Goal: Transaction & Acquisition: Purchase product/service

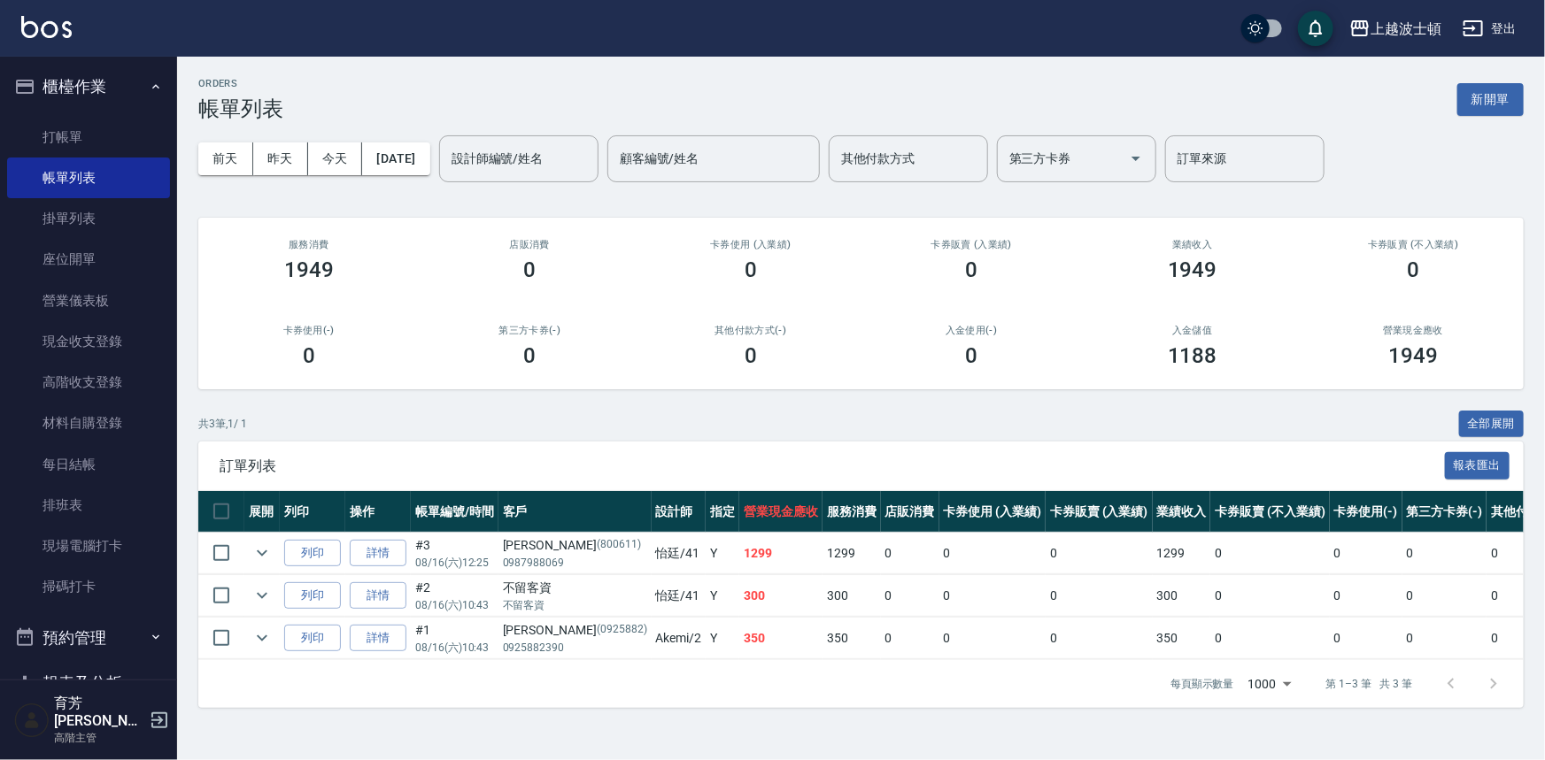
drag, startPoint x: 143, startPoint y: 88, endPoint x: 910, endPoint y: 65, distance: 766.8
click at [152, 88] on icon "button" at bounding box center [155, 86] width 7 height 4
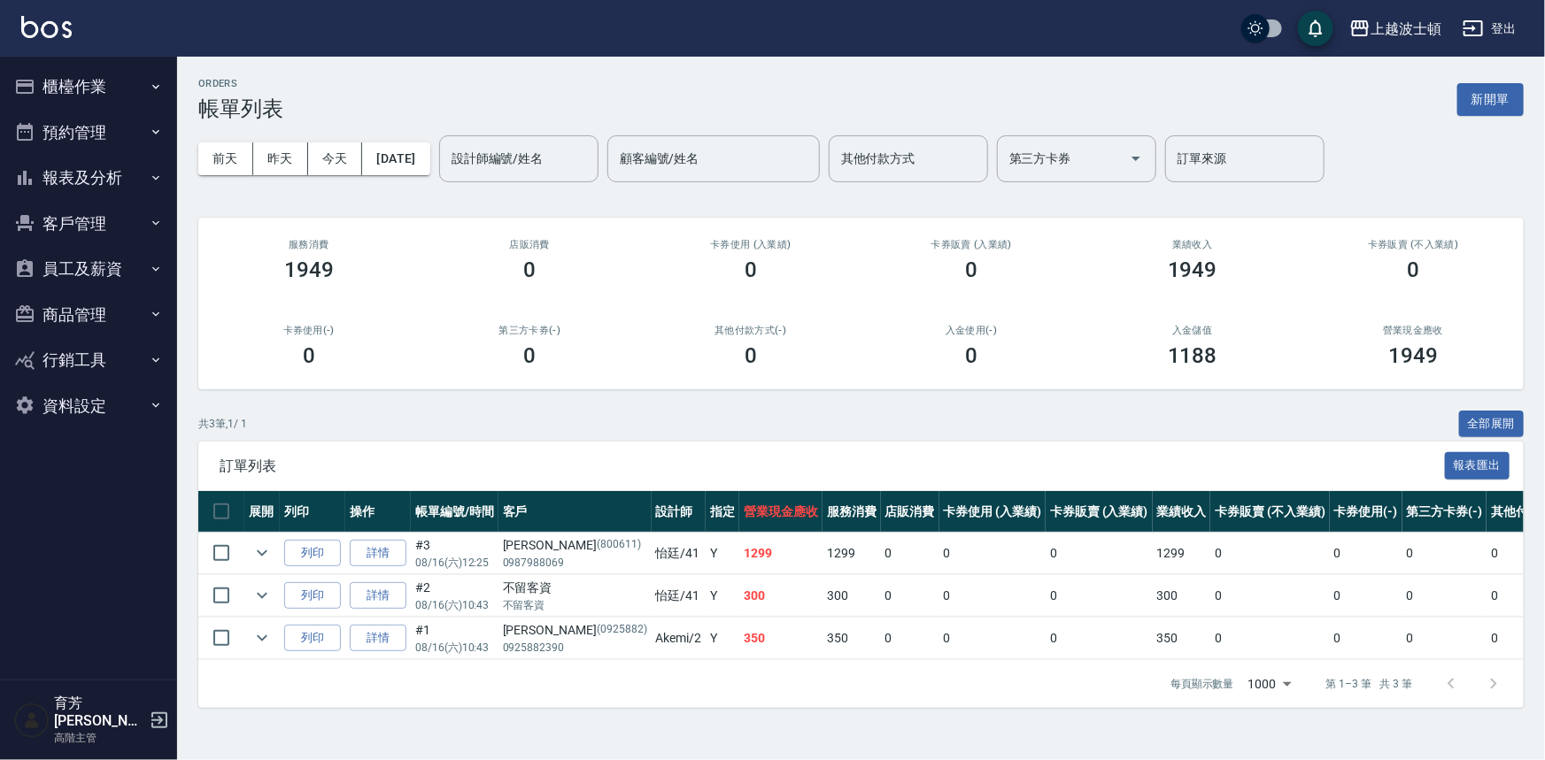
click at [81, 220] on button "客戶管理" at bounding box center [88, 224] width 163 height 46
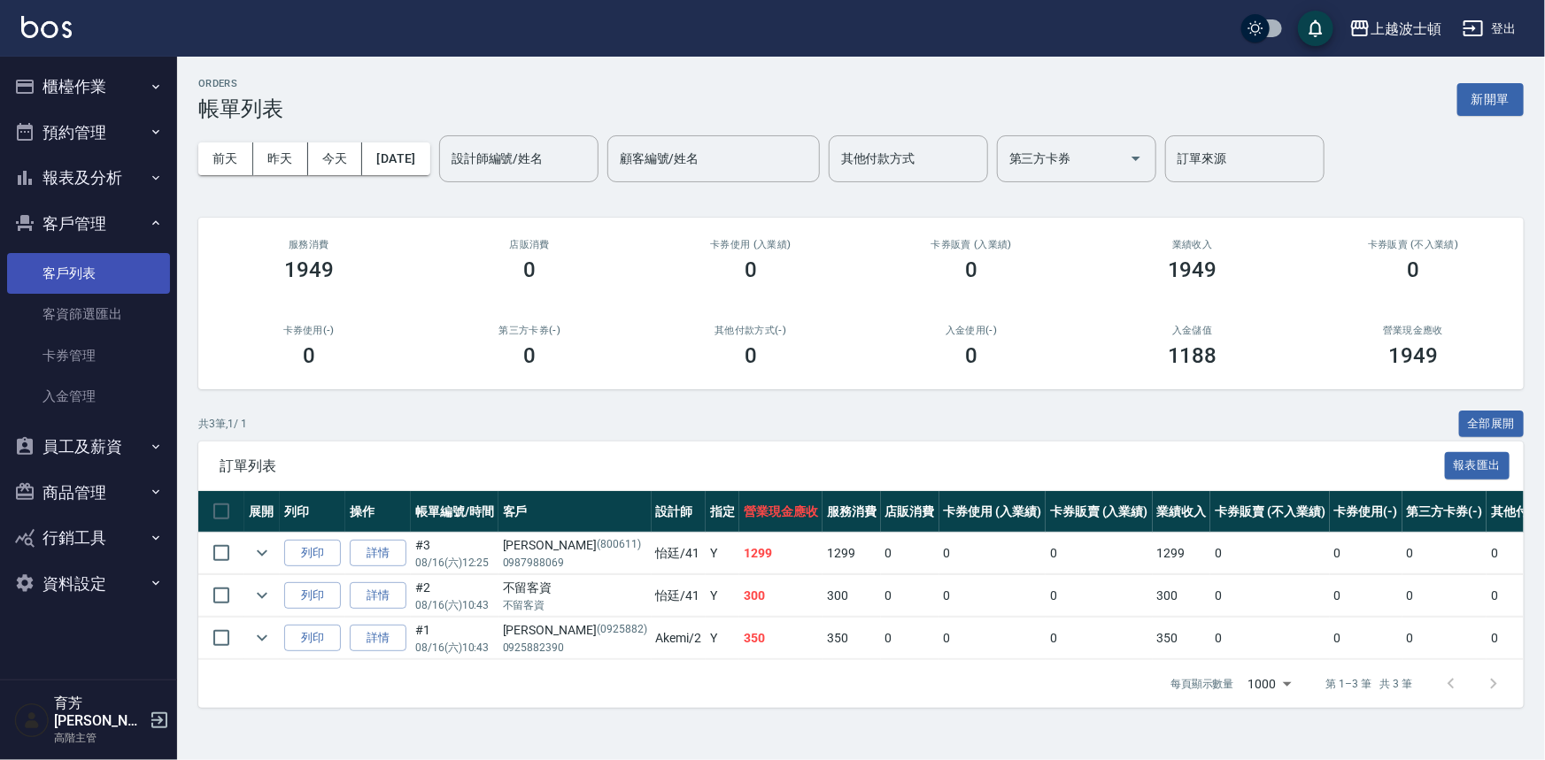
click at [71, 262] on link "客戶列表" at bounding box center [88, 273] width 163 height 41
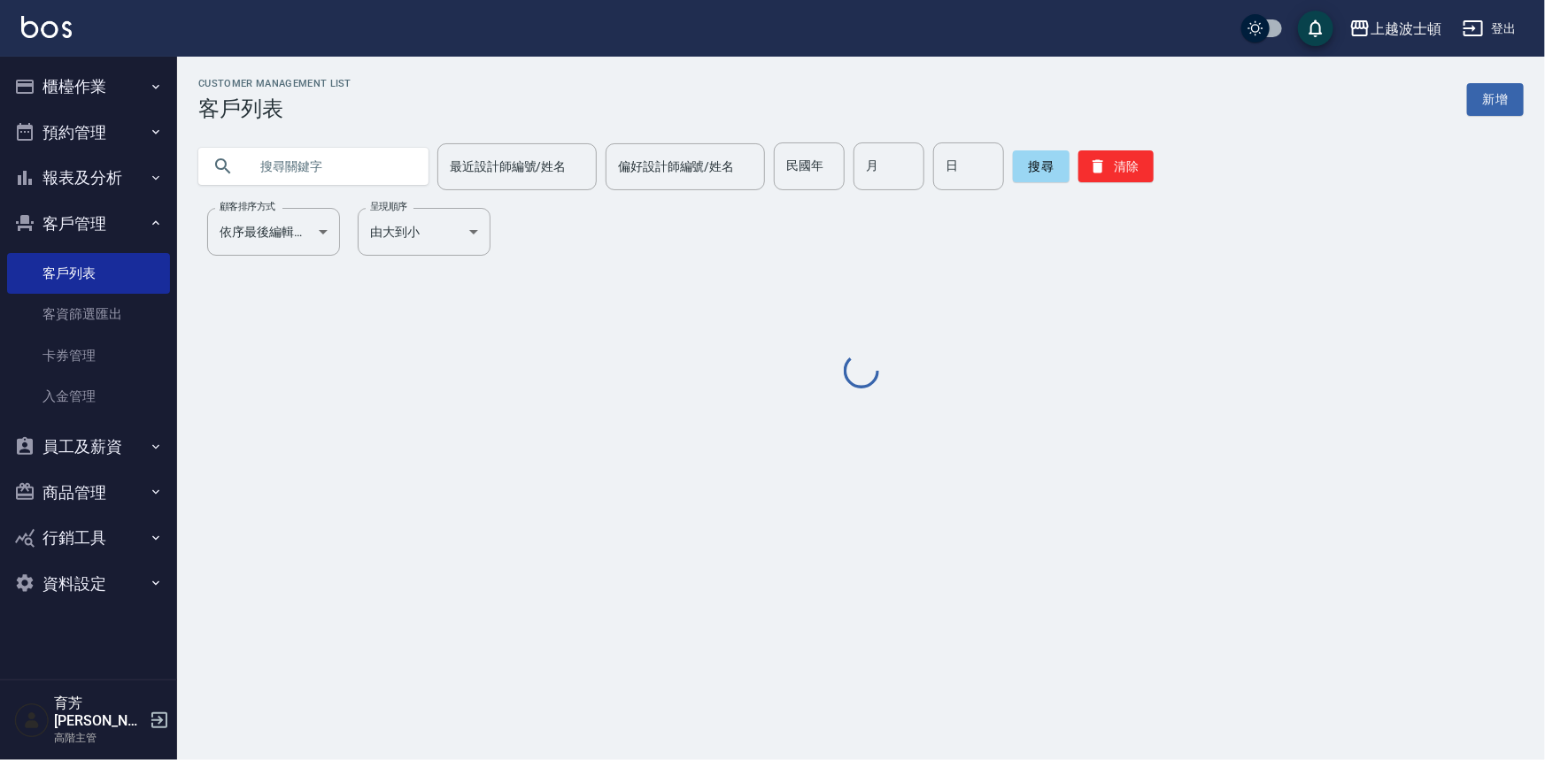
click at [282, 173] on input "text" at bounding box center [331, 167] width 166 height 48
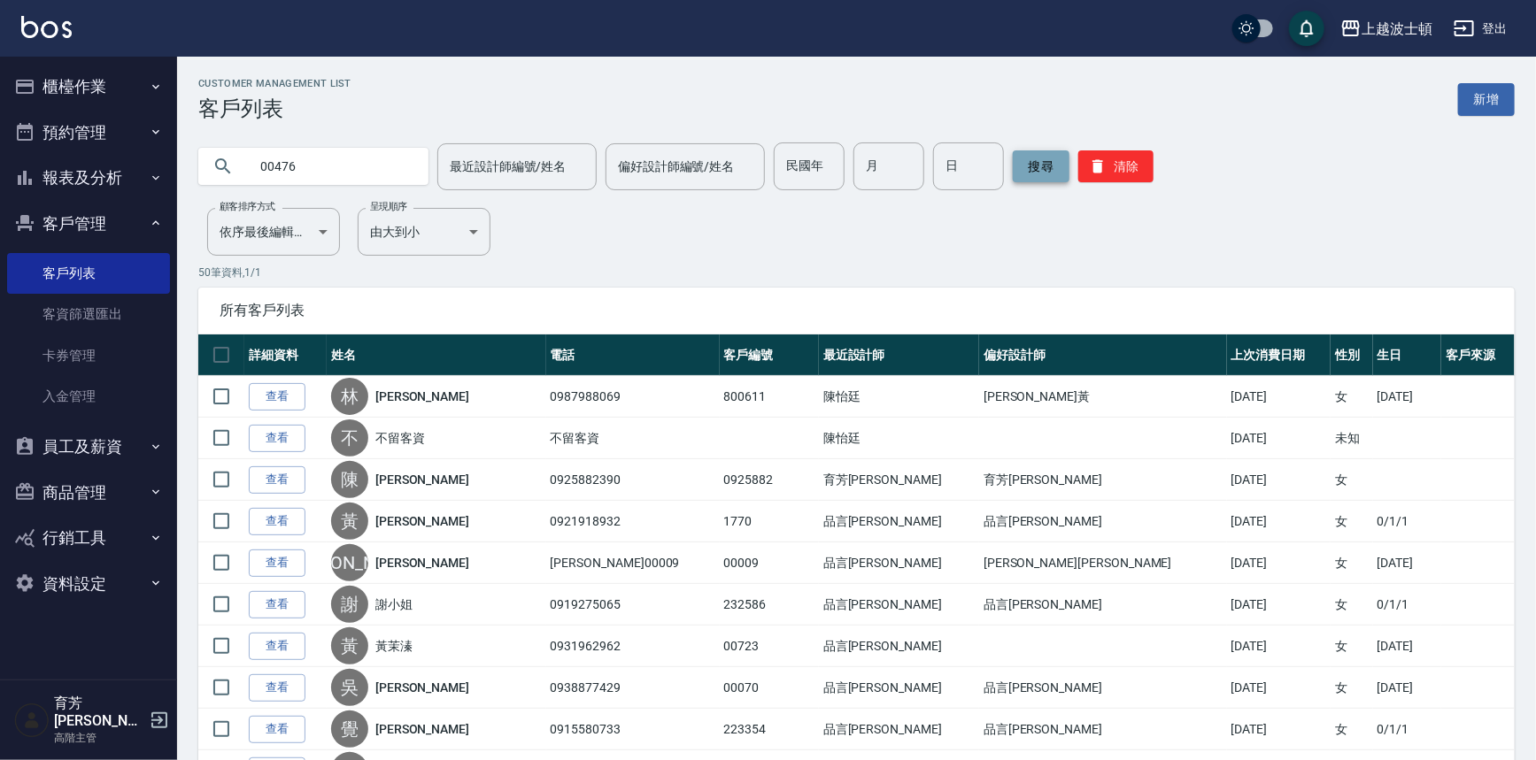
type input "00476"
click at [1045, 173] on button "搜尋" at bounding box center [1041, 166] width 57 height 32
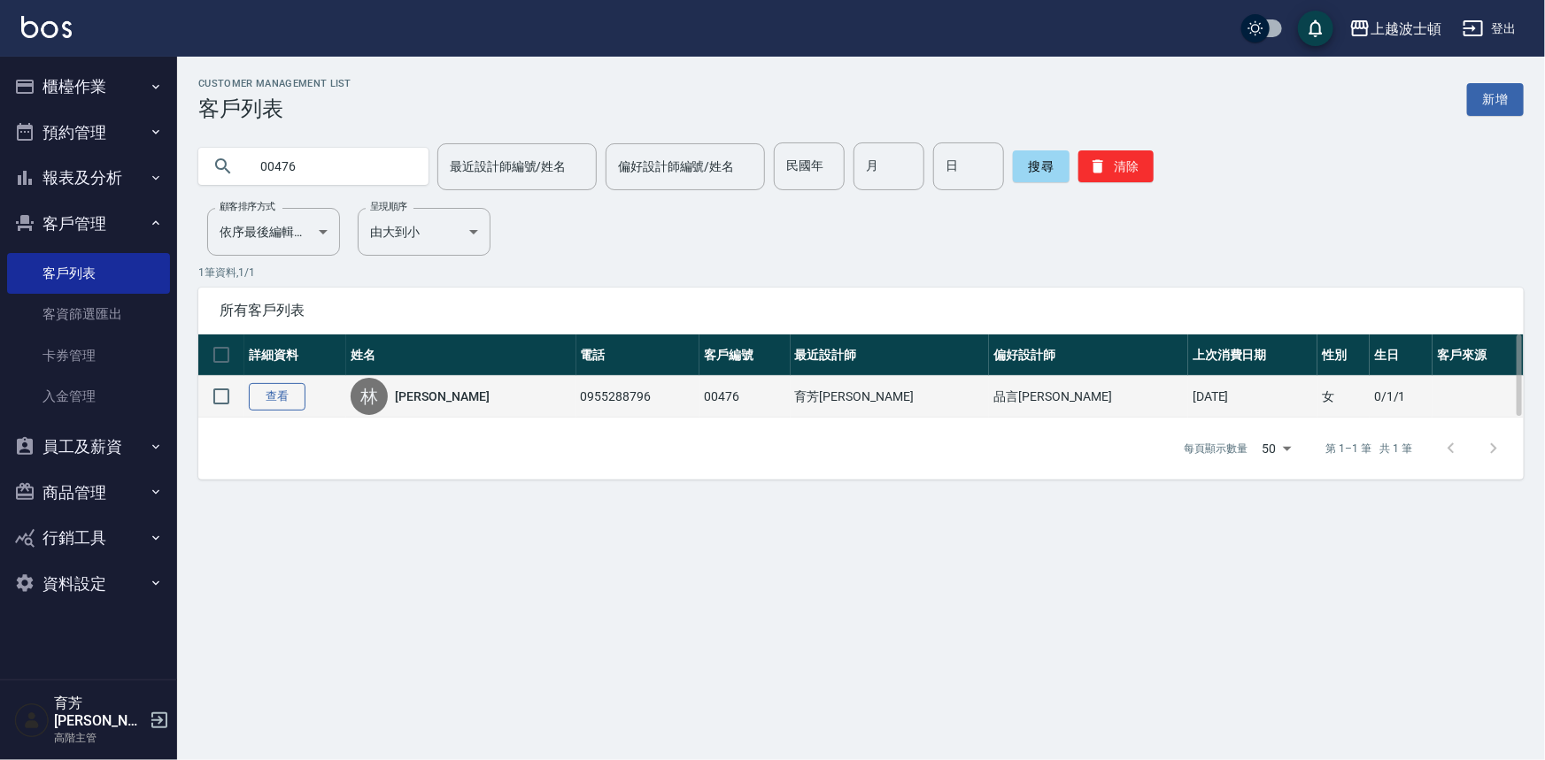
click at [292, 404] on link "查看" at bounding box center [277, 396] width 57 height 27
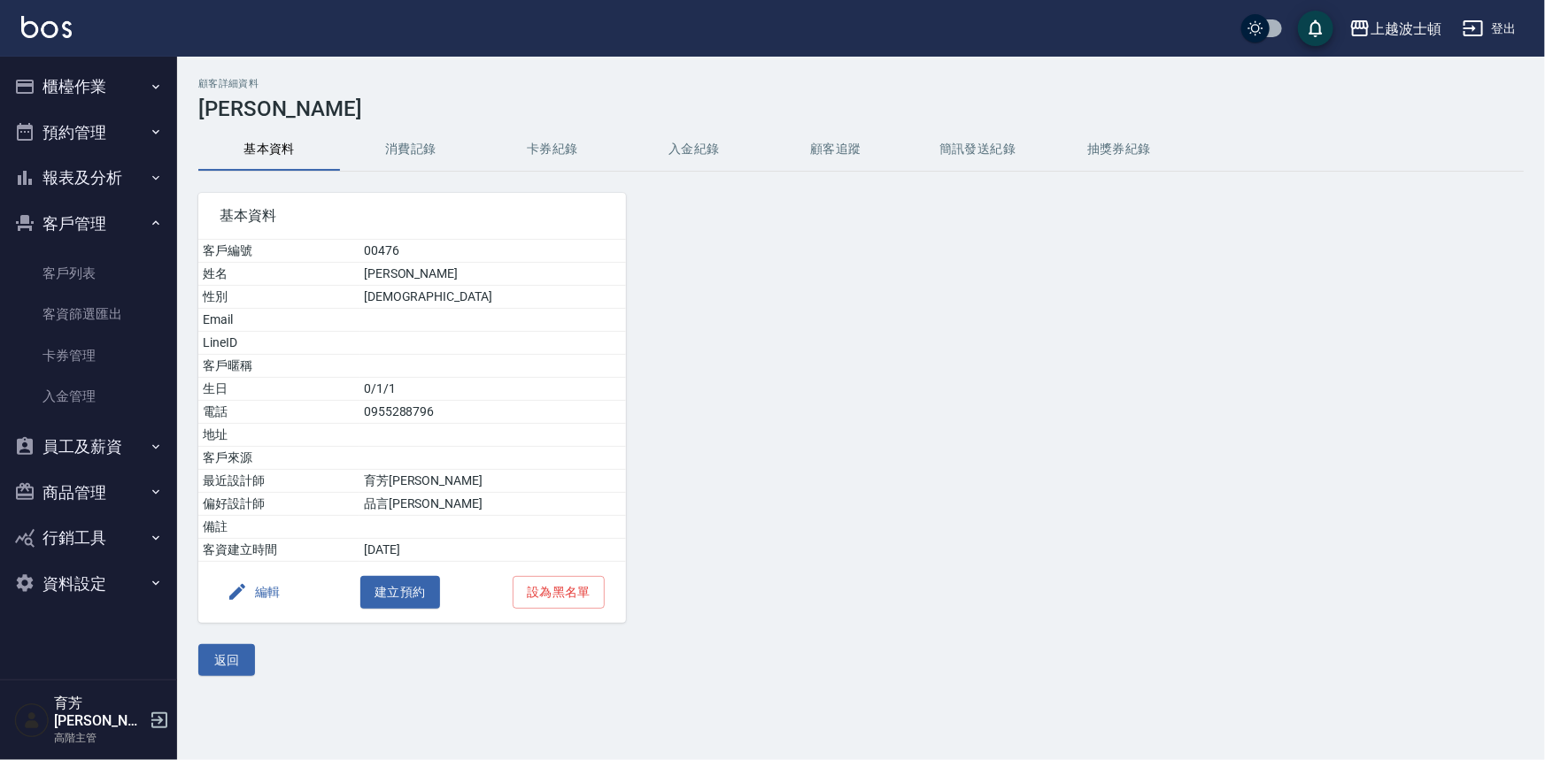
click at [404, 150] on button "消費記錄" at bounding box center [411, 149] width 142 height 42
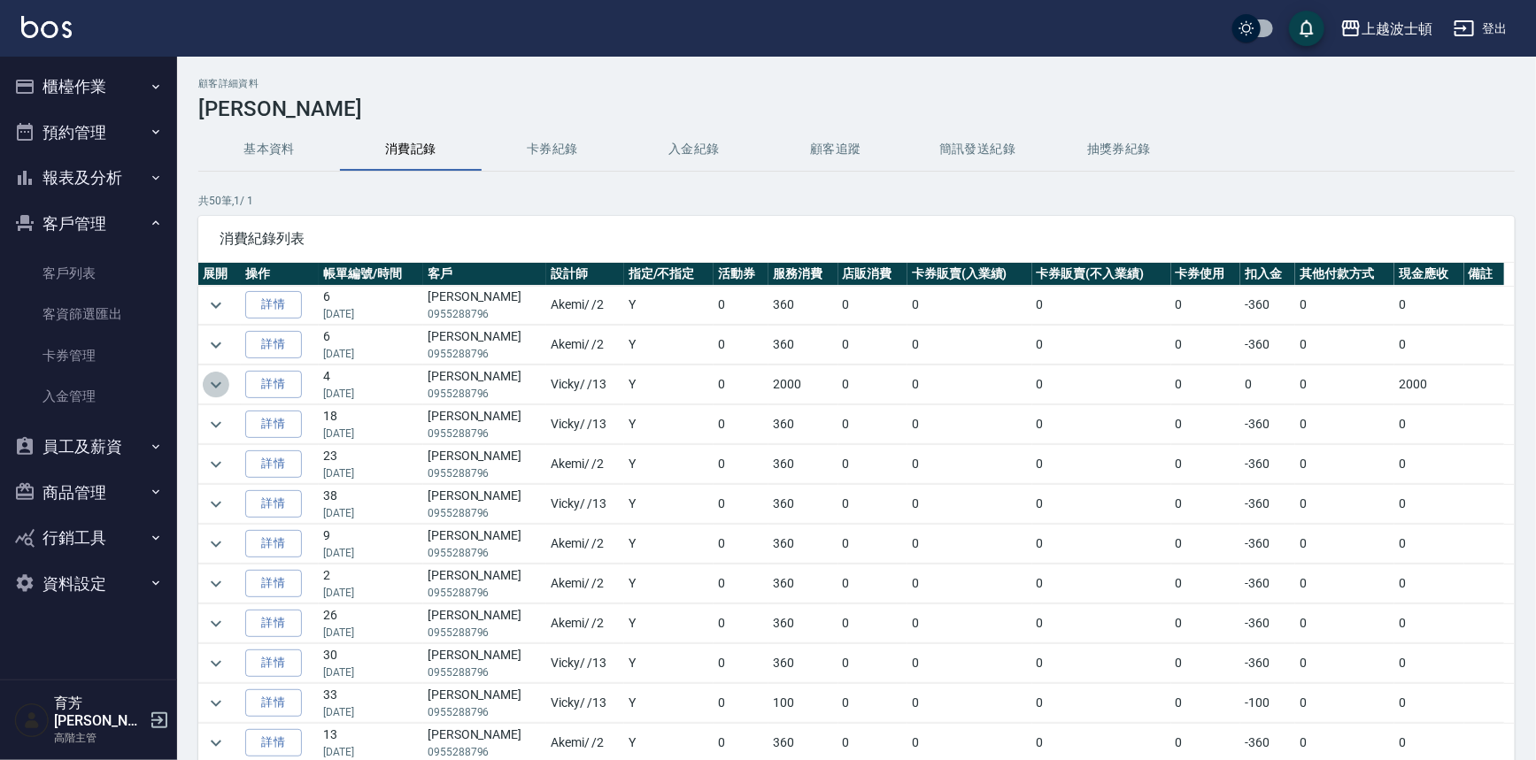
click at [211, 382] on icon "expand row" at bounding box center [215, 384] width 21 height 21
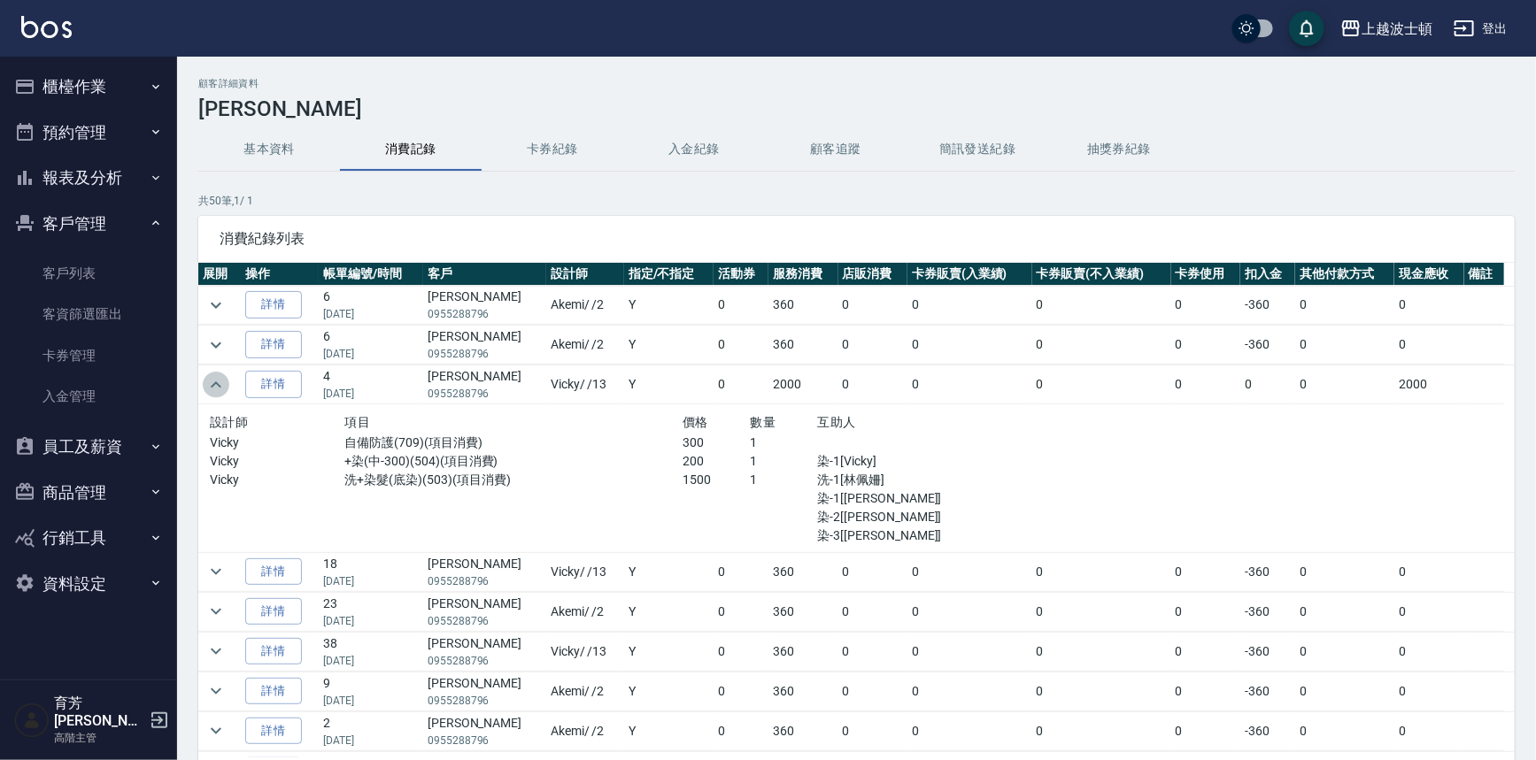
click at [220, 391] on icon "expand row" at bounding box center [215, 384] width 21 height 21
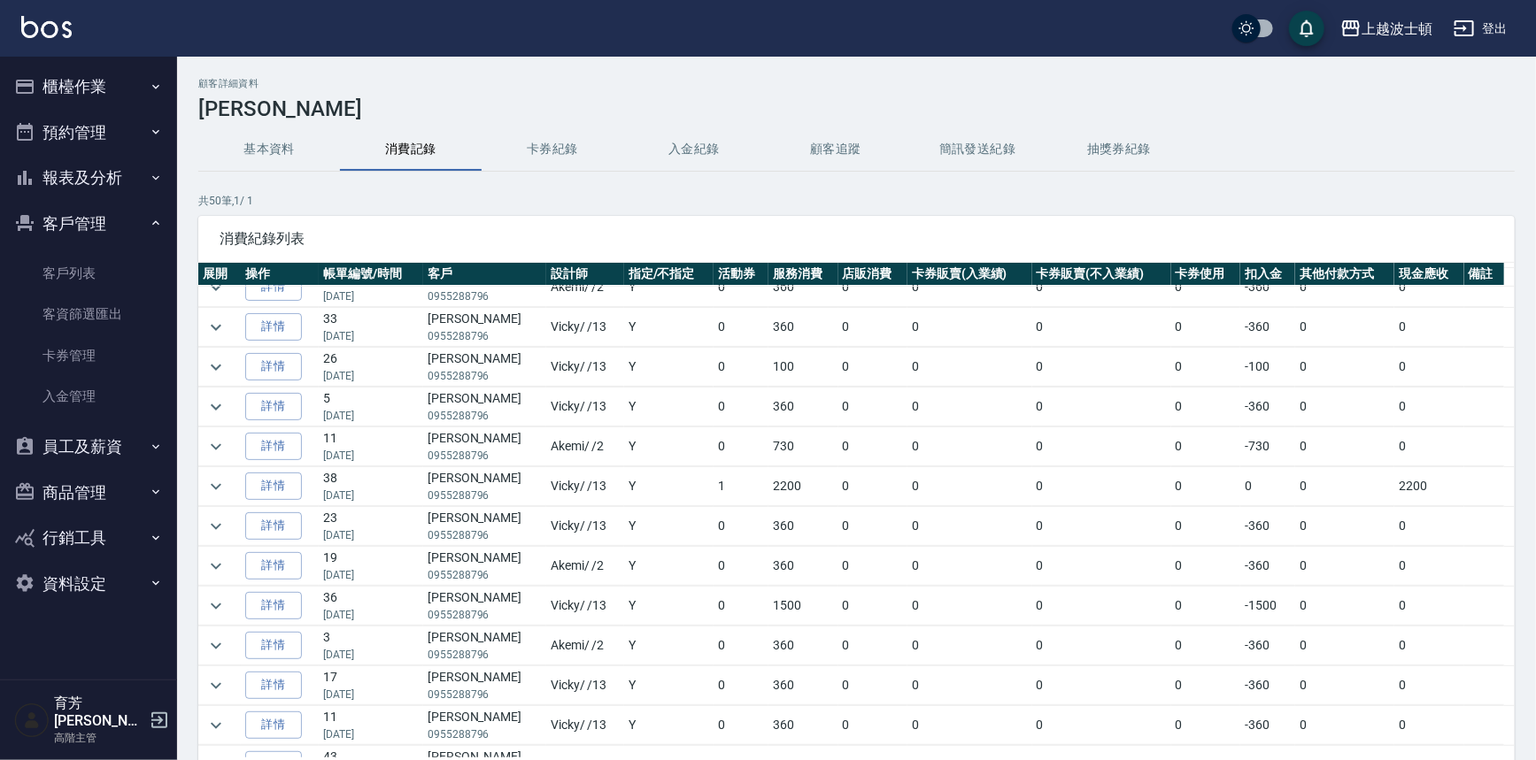
scroll to position [496, 0]
click at [217, 481] on icon "expand row" at bounding box center [215, 486] width 21 height 21
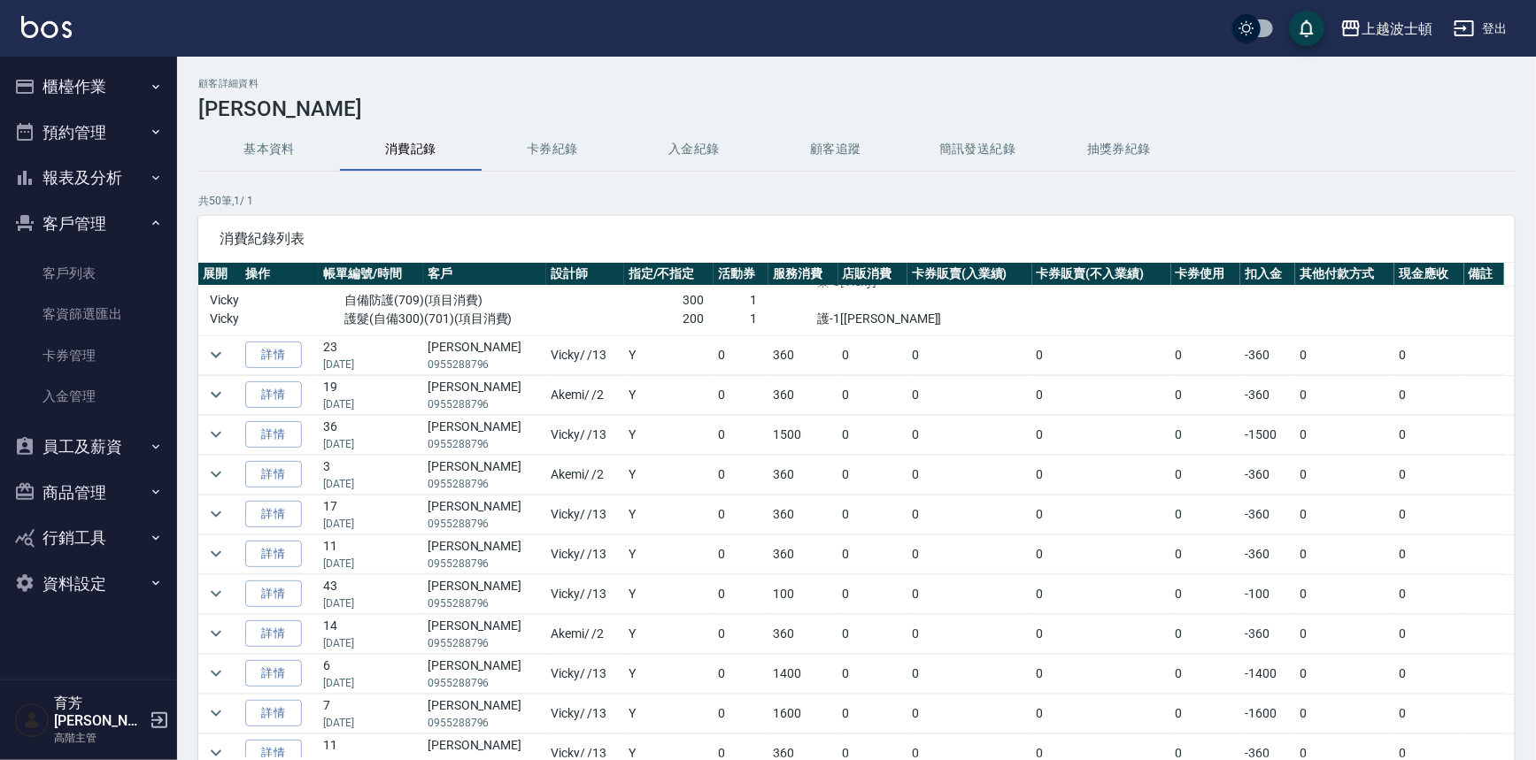
scroll to position [850, 0]
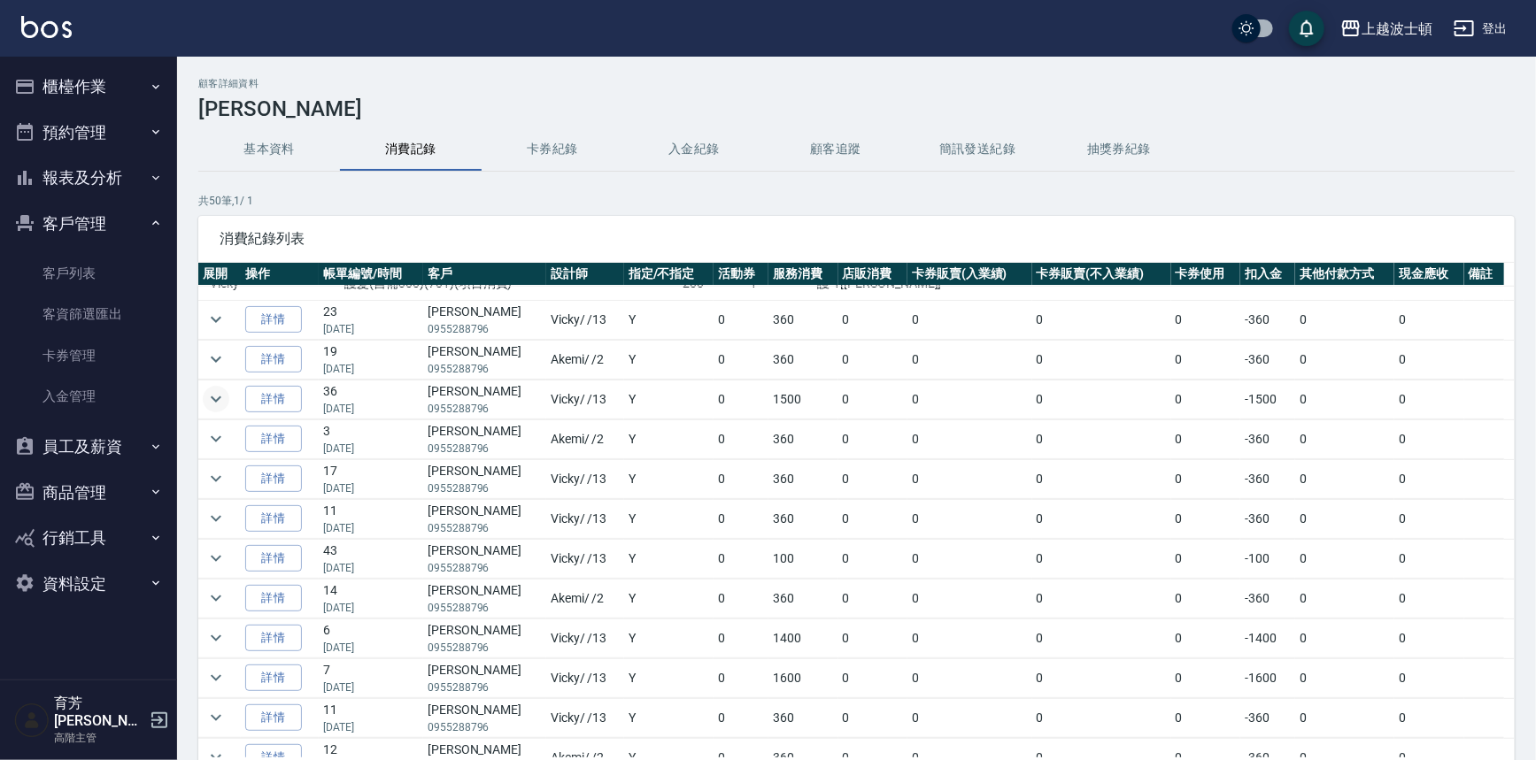
click at [212, 396] on icon "expand row" at bounding box center [215, 399] width 21 height 21
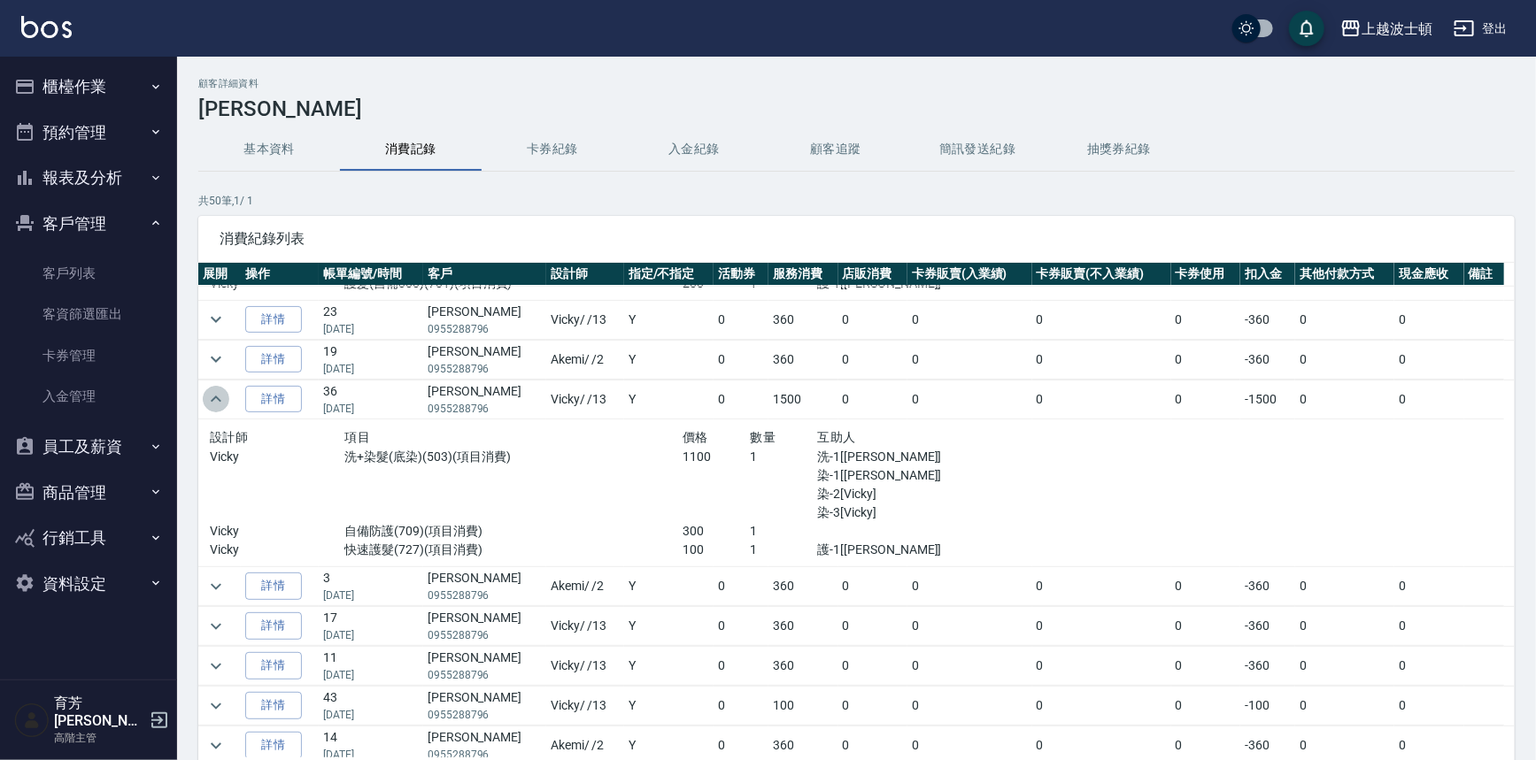
click at [212, 396] on icon "expand row" at bounding box center [216, 399] width 11 height 6
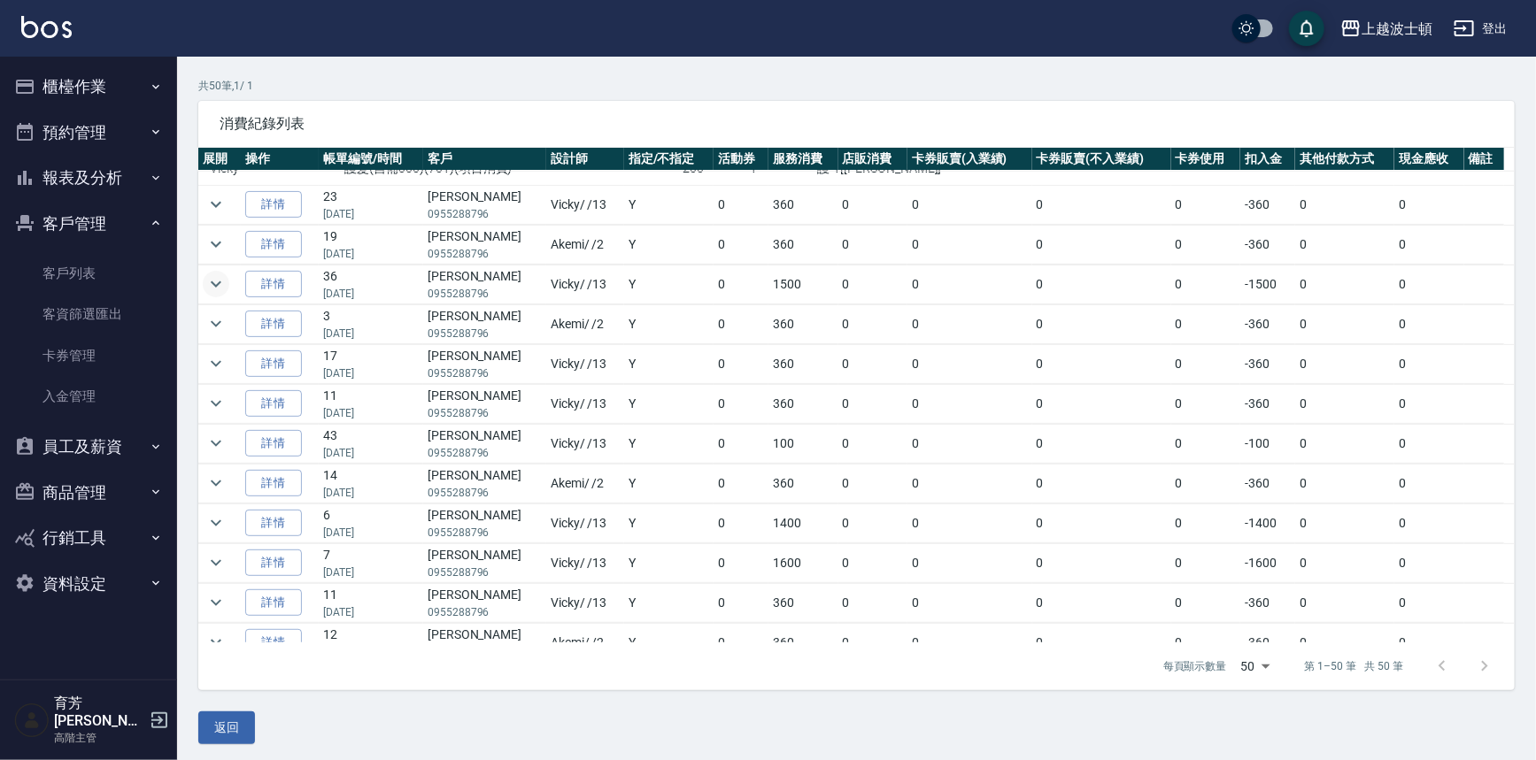
scroll to position [119, 0]
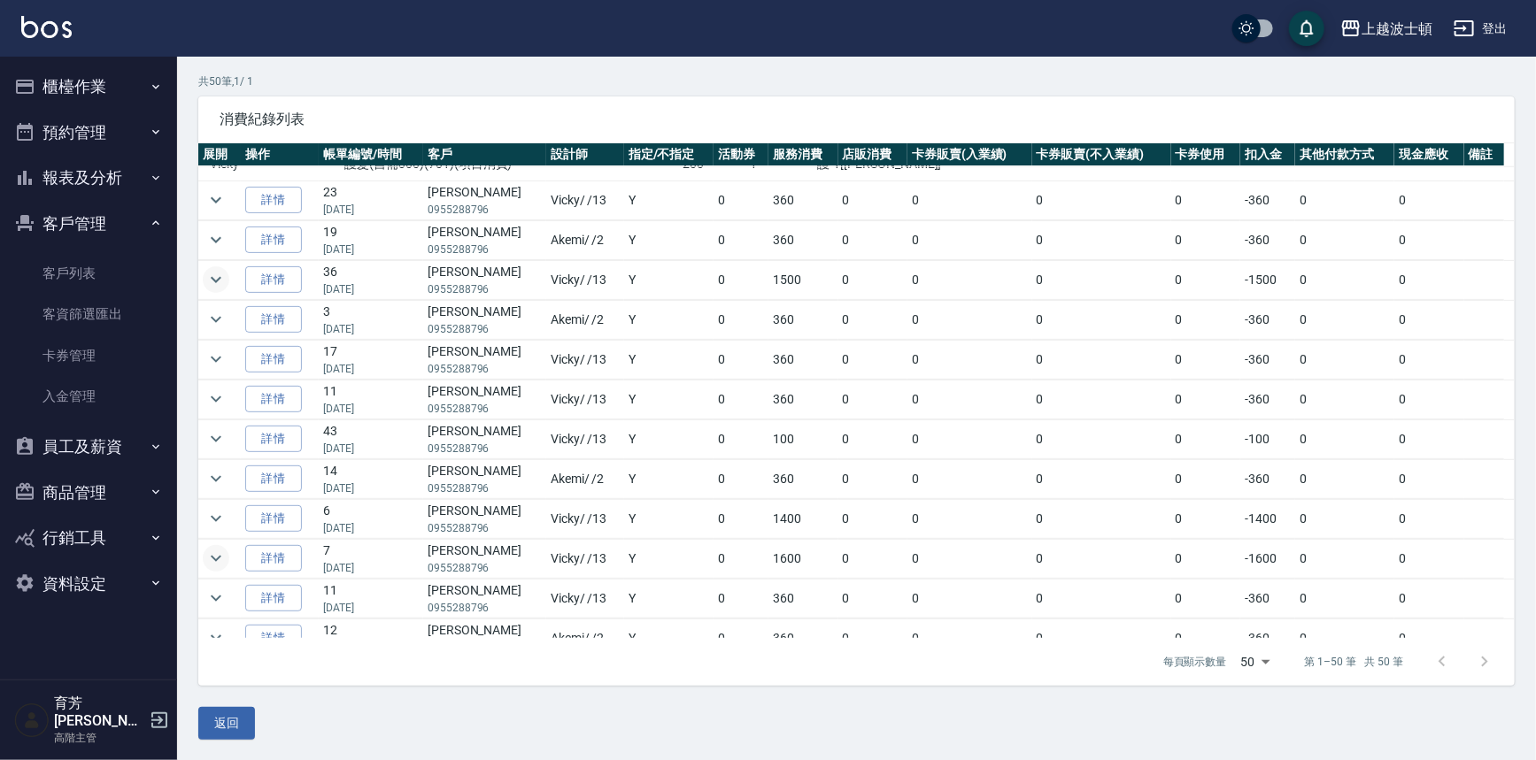
click at [227, 548] on button "expand row" at bounding box center [216, 558] width 27 height 27
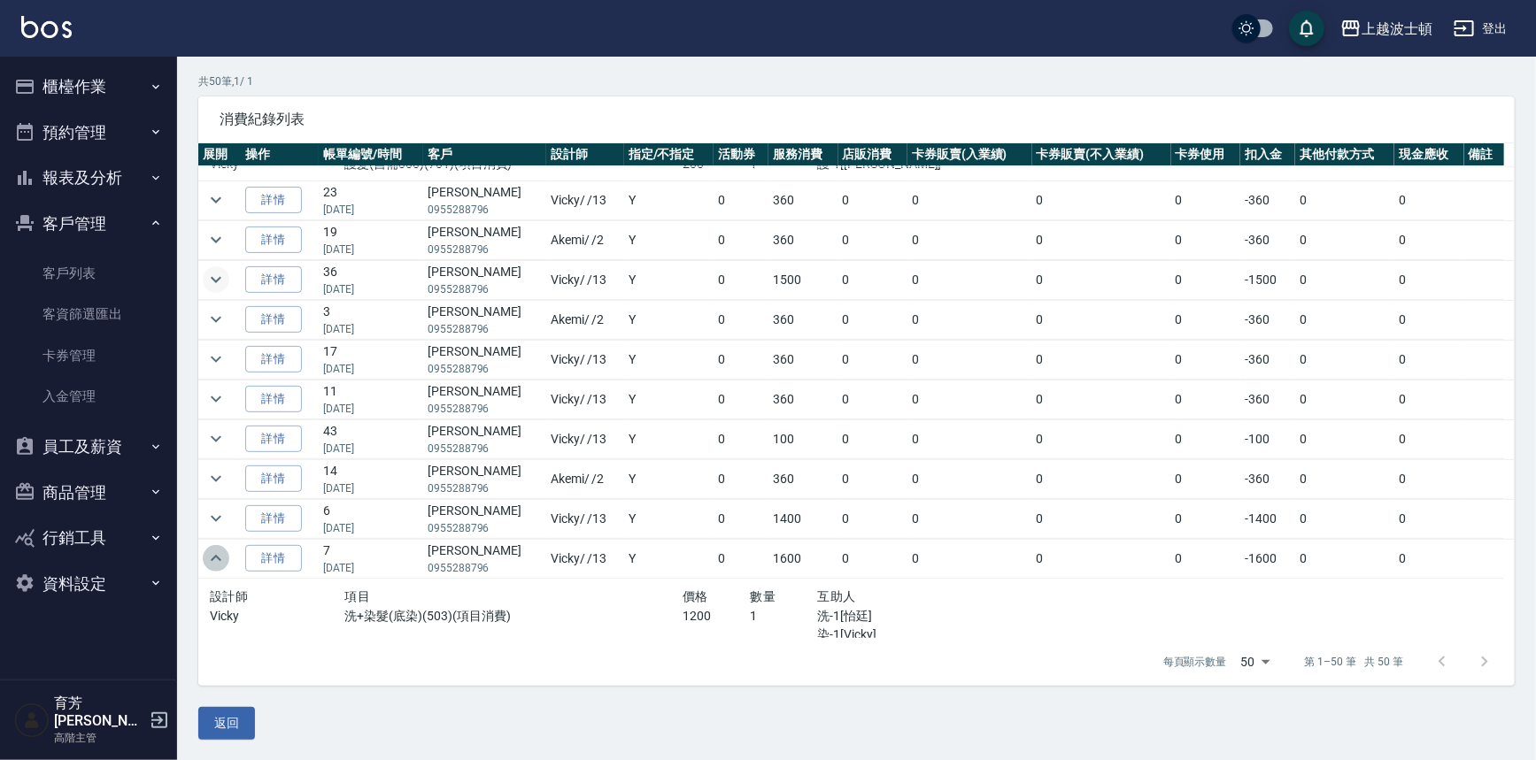
click at [227, 549] on button "expand row" at bounding box center [216, 558] width 27 height 27
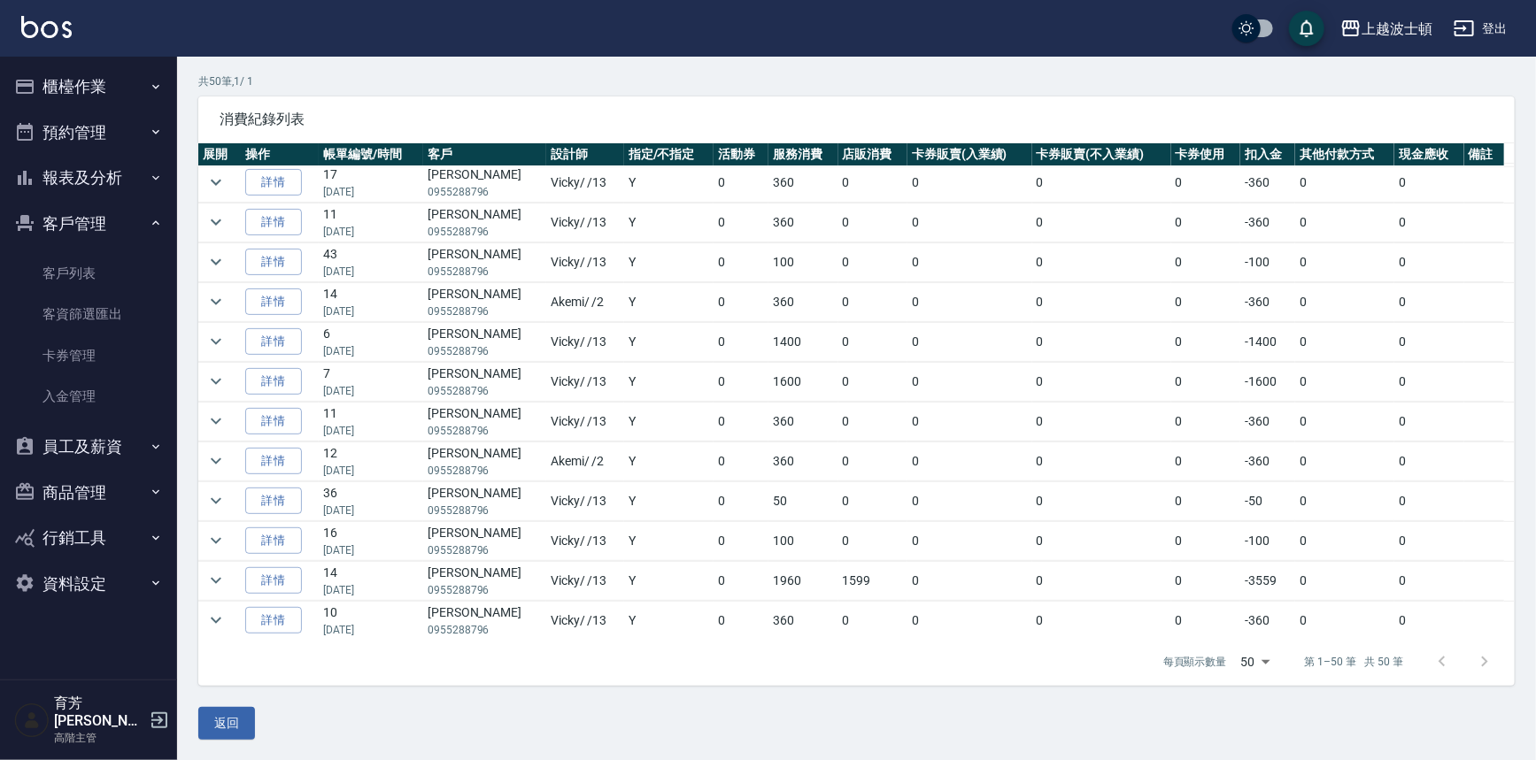
scroll to position [1108, 0]
click at [215, 297] on icon "expand row" at bounding box center [216, 300] width 11 height 6
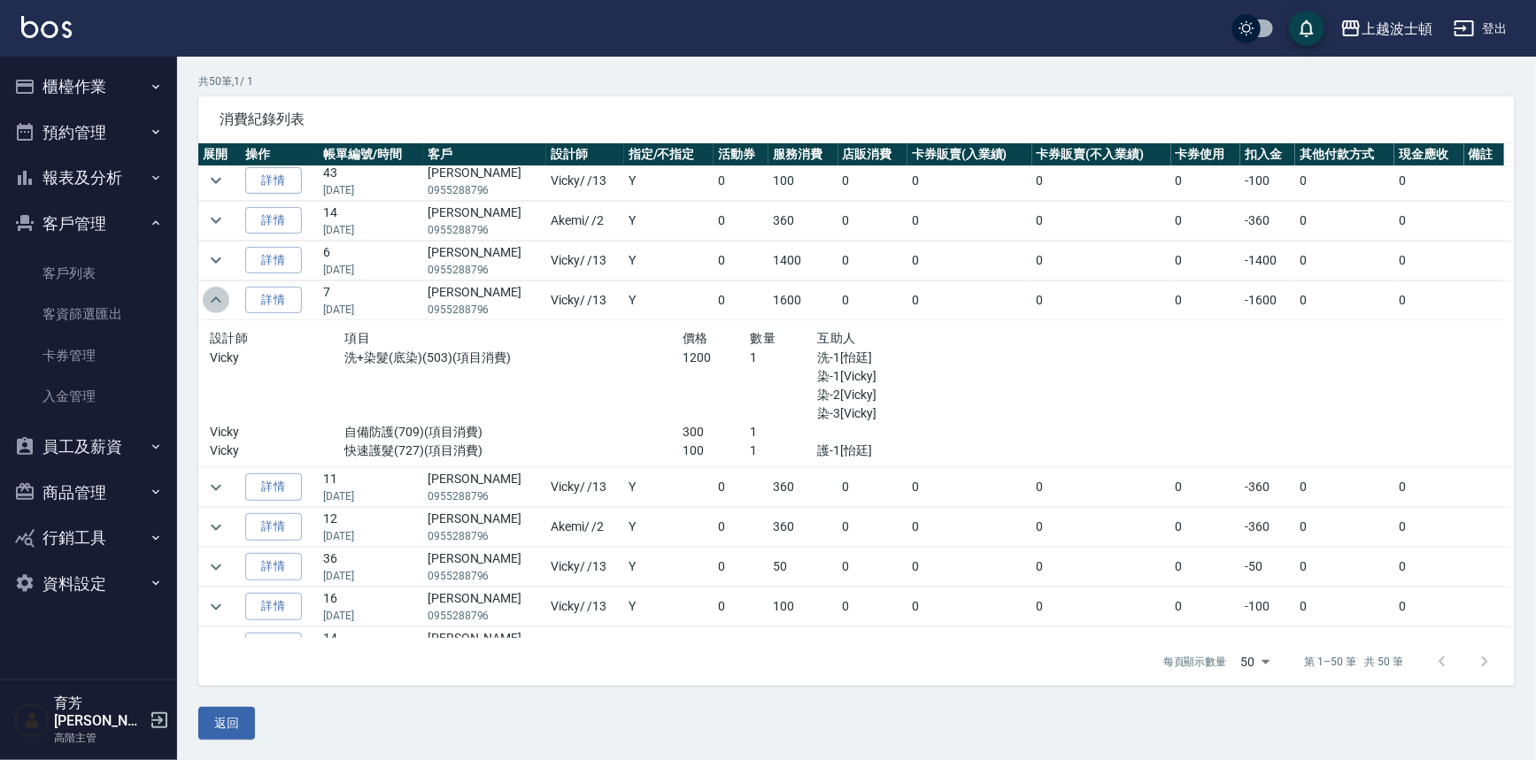
click at [215, 294] on icon "expand row" at bounding box center [215, 299] width 21 height 21
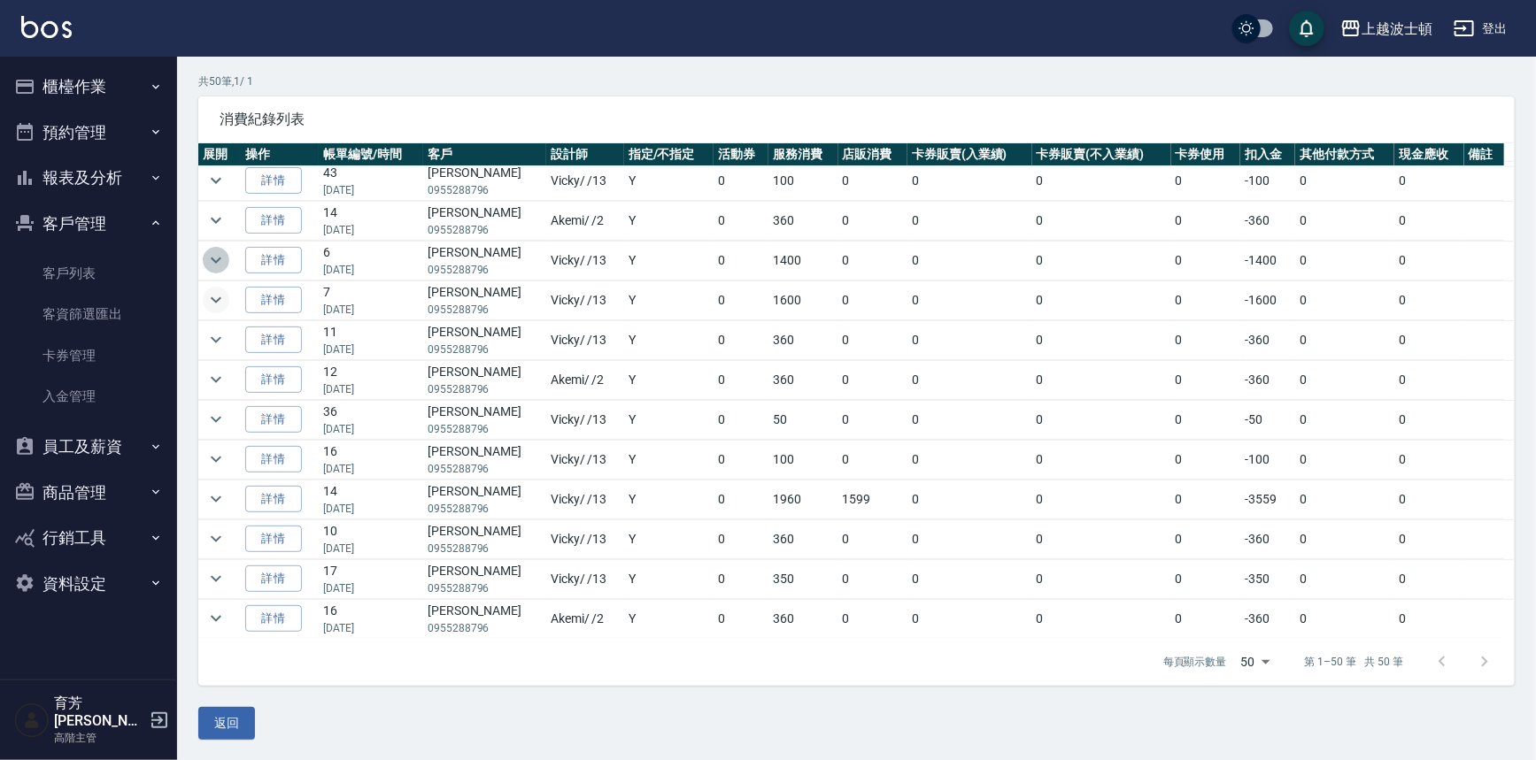
click at [220, 263] on icon "expand row" at bounding box center [215, 260] width 21 height 21
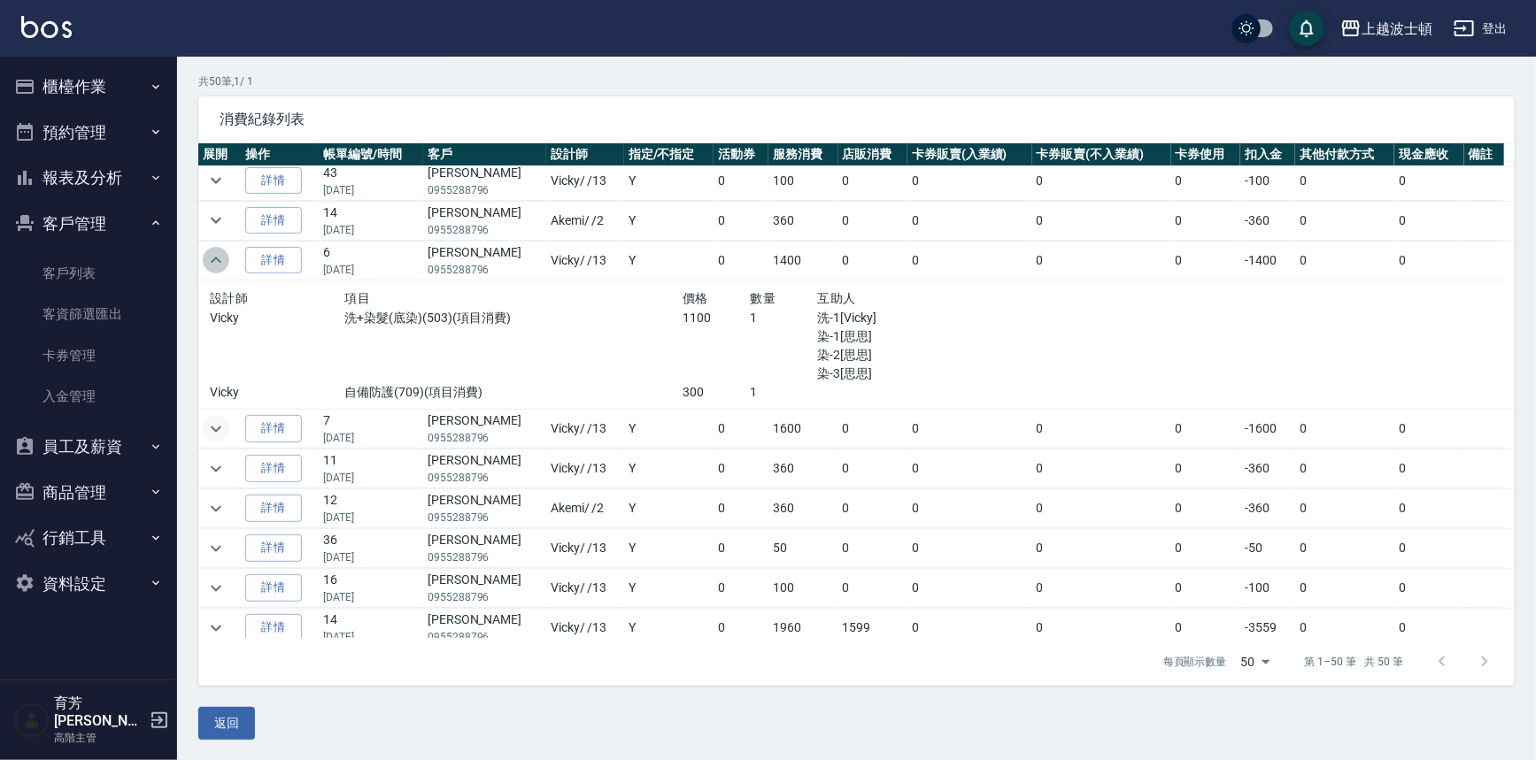
click at [220, 262] on icon "expand row" at bounding box center [215, 260] width 21 height 21
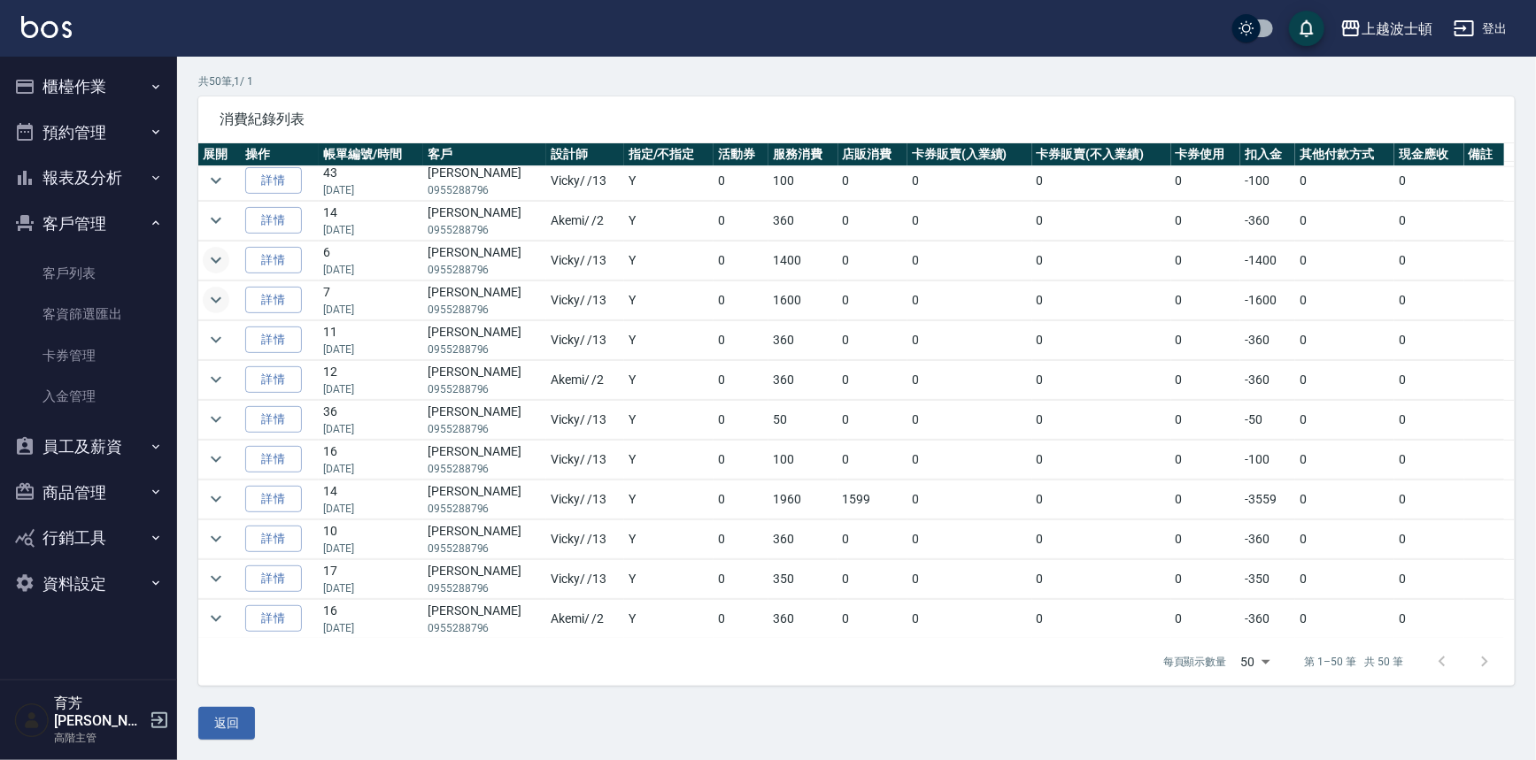
click at [61, 96] on button "櫃檯作業" at bounding box center [88, 87] width 163 height 46
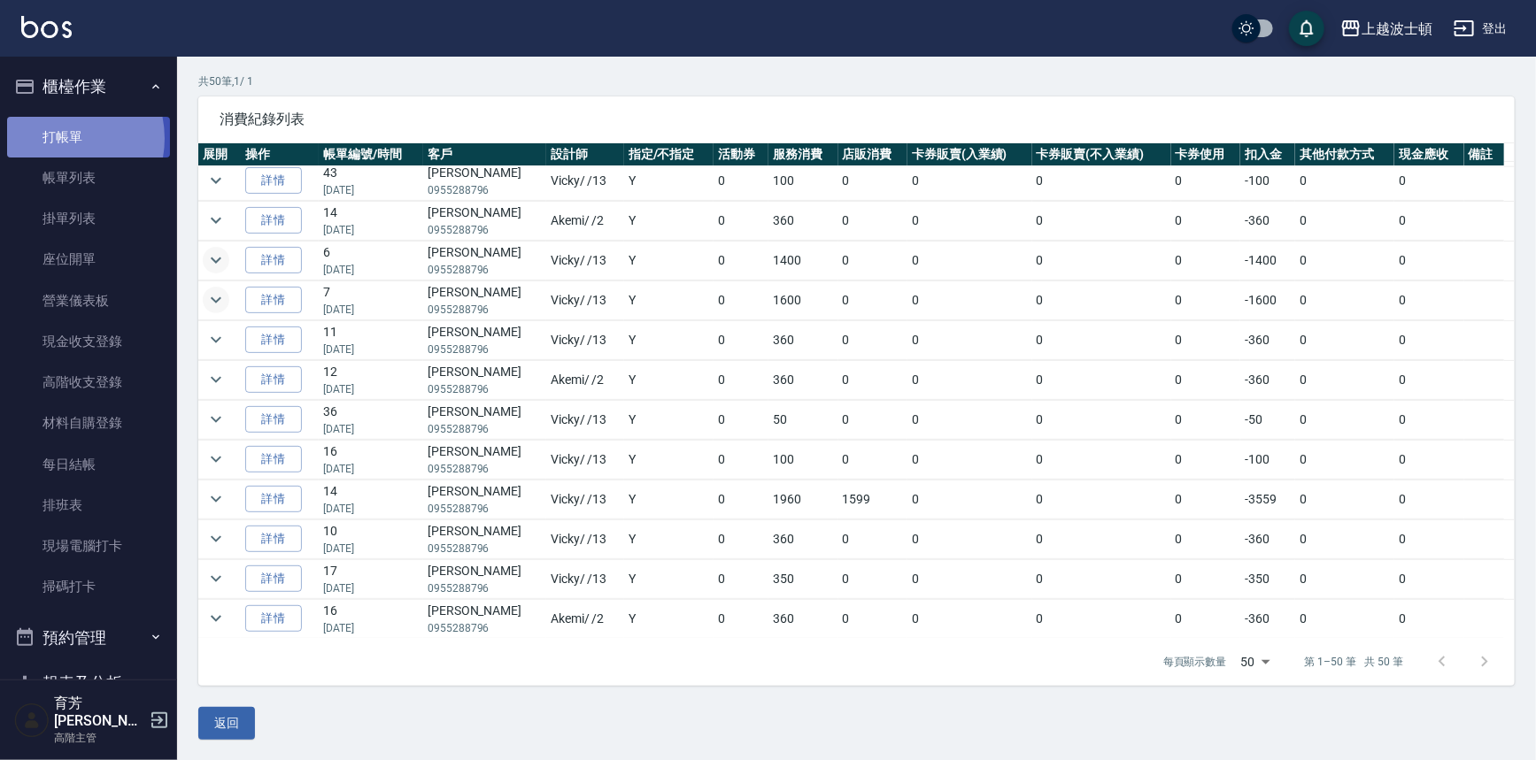
click at [53, 138] on link "打帳單" at bounding box center [88, 137] width 163 height 41
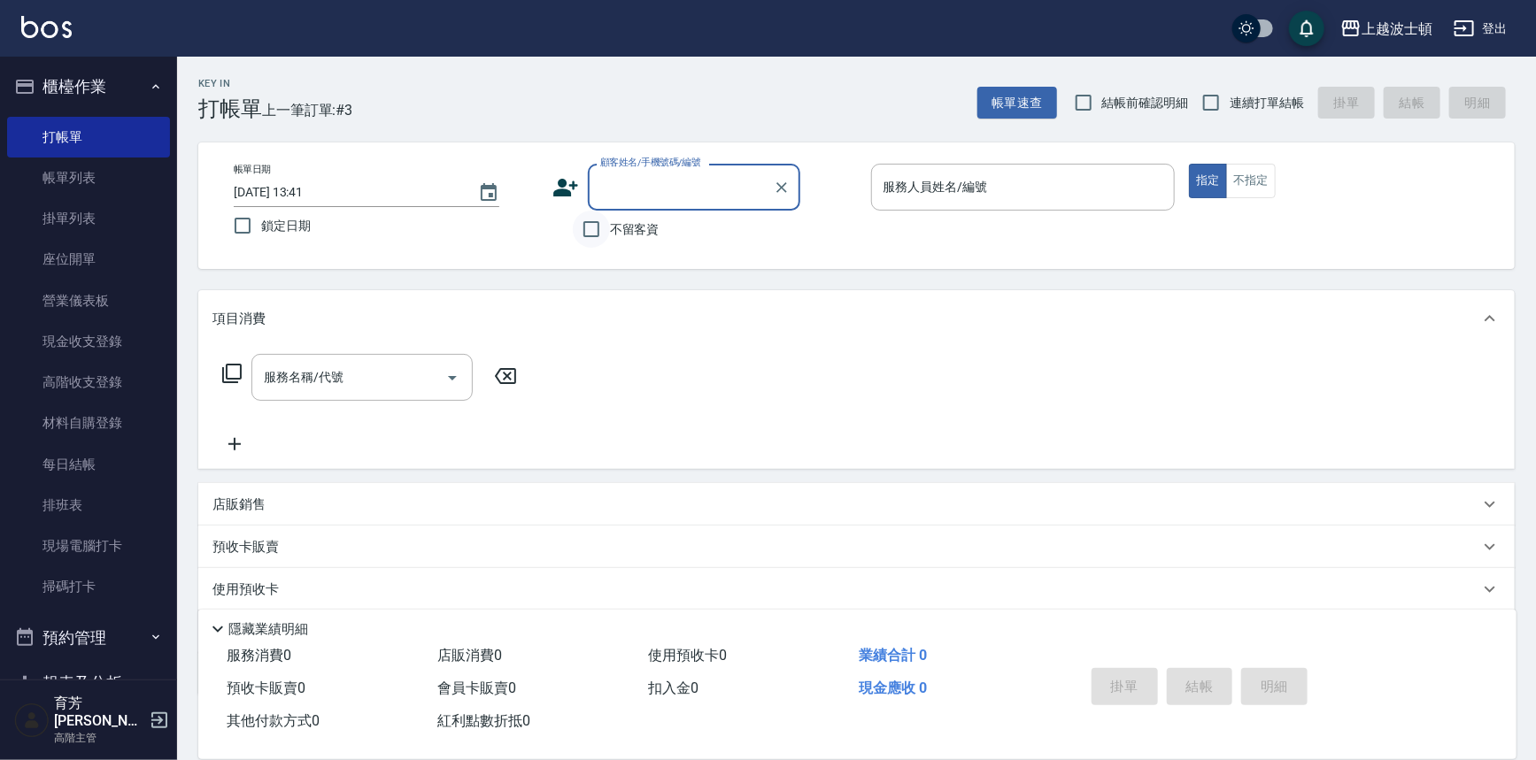
click at [600, 230] on input "不留客資" at bounding box center [591, 229] width 37 height 37
checkbox input "true"
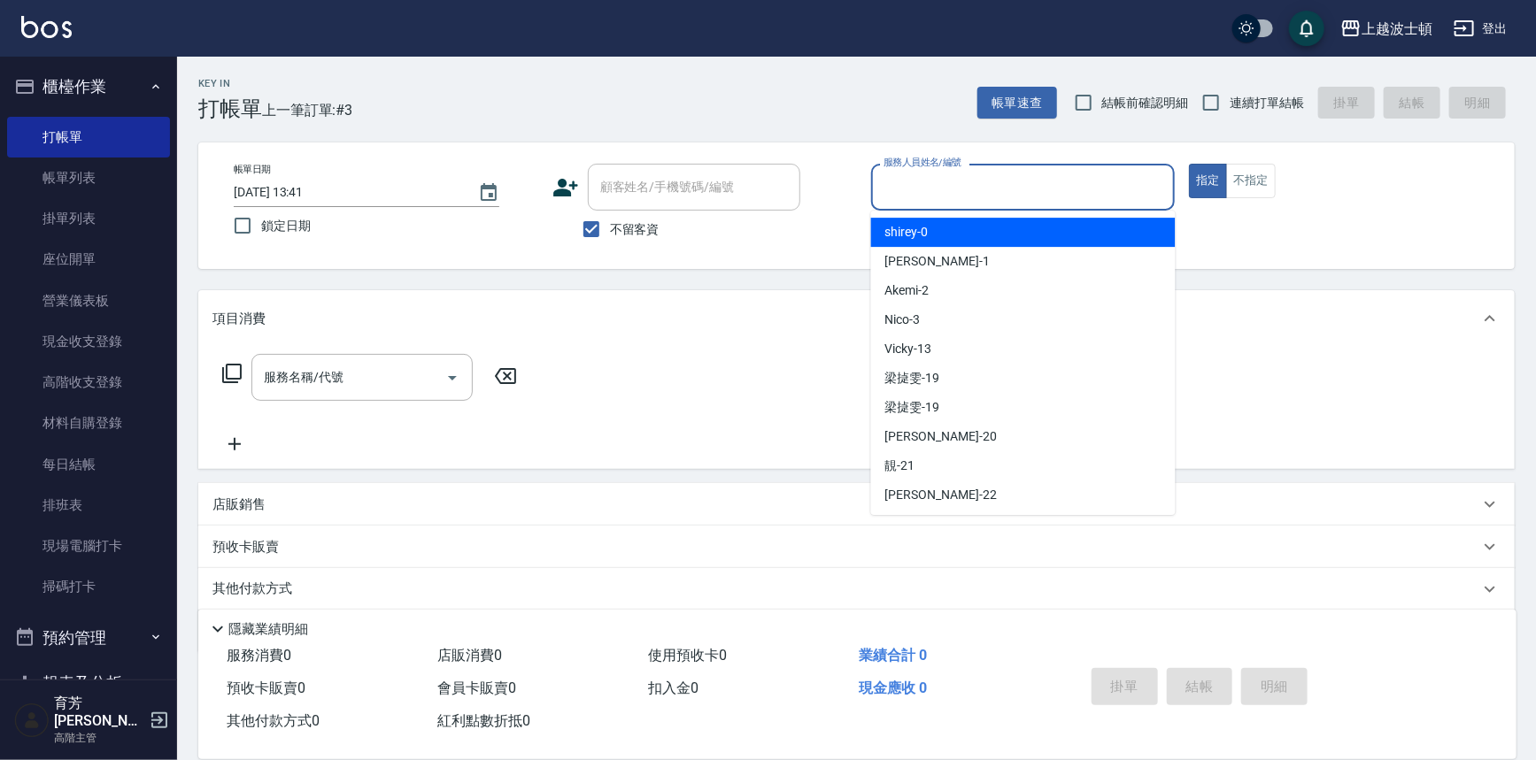
click at [982, 189] on input "服務人員姓名/編號" at bounding box center [1023, 187] width 289 height 31
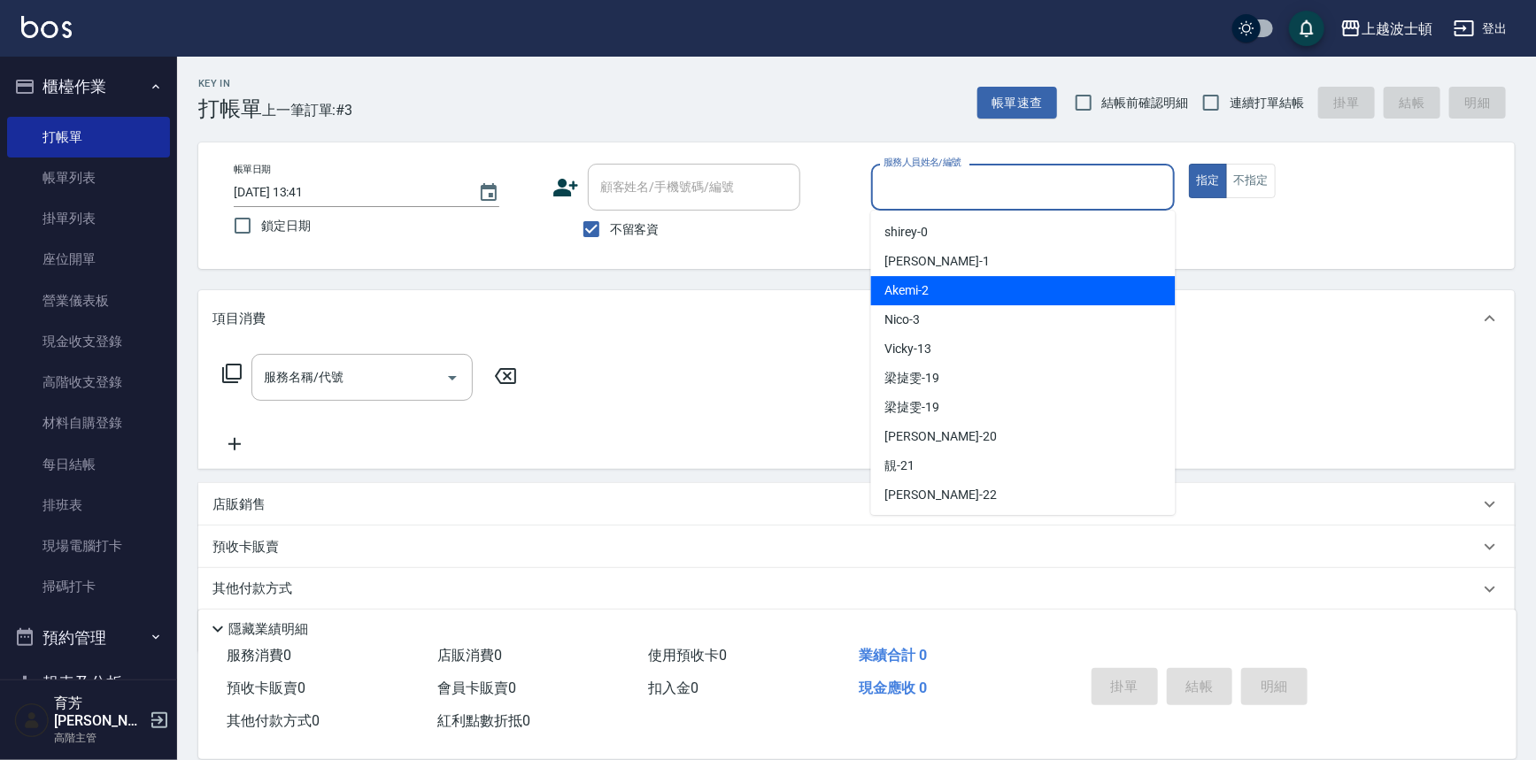
click at [1015, 293] on div "Akemi -2" at bounding box center [1023, 290] width 304 height 29
type input "Akemi-2"
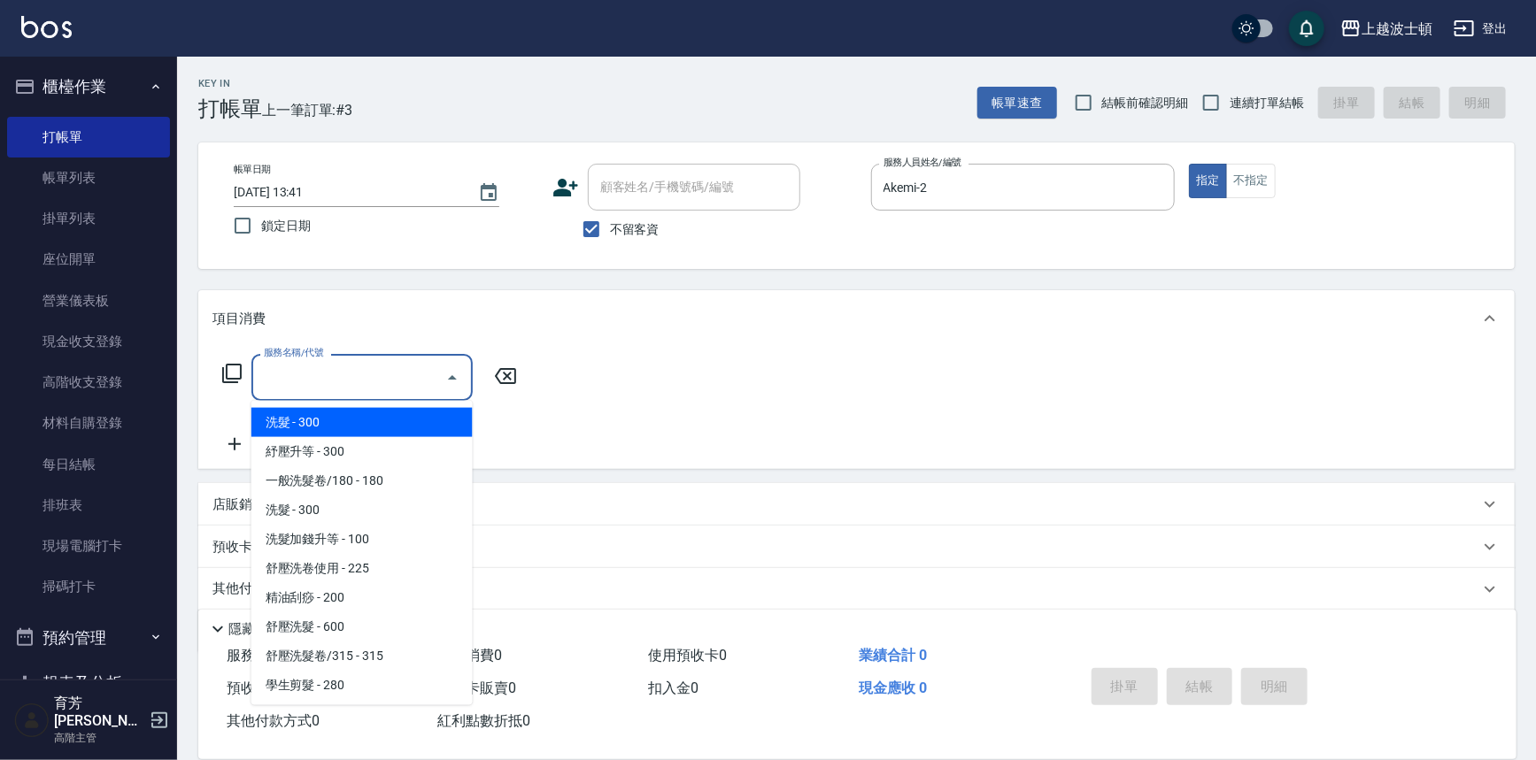
click at [325, 368] on input "服務名稱/代號" at bounding box center [348, 377] width 179 height 31
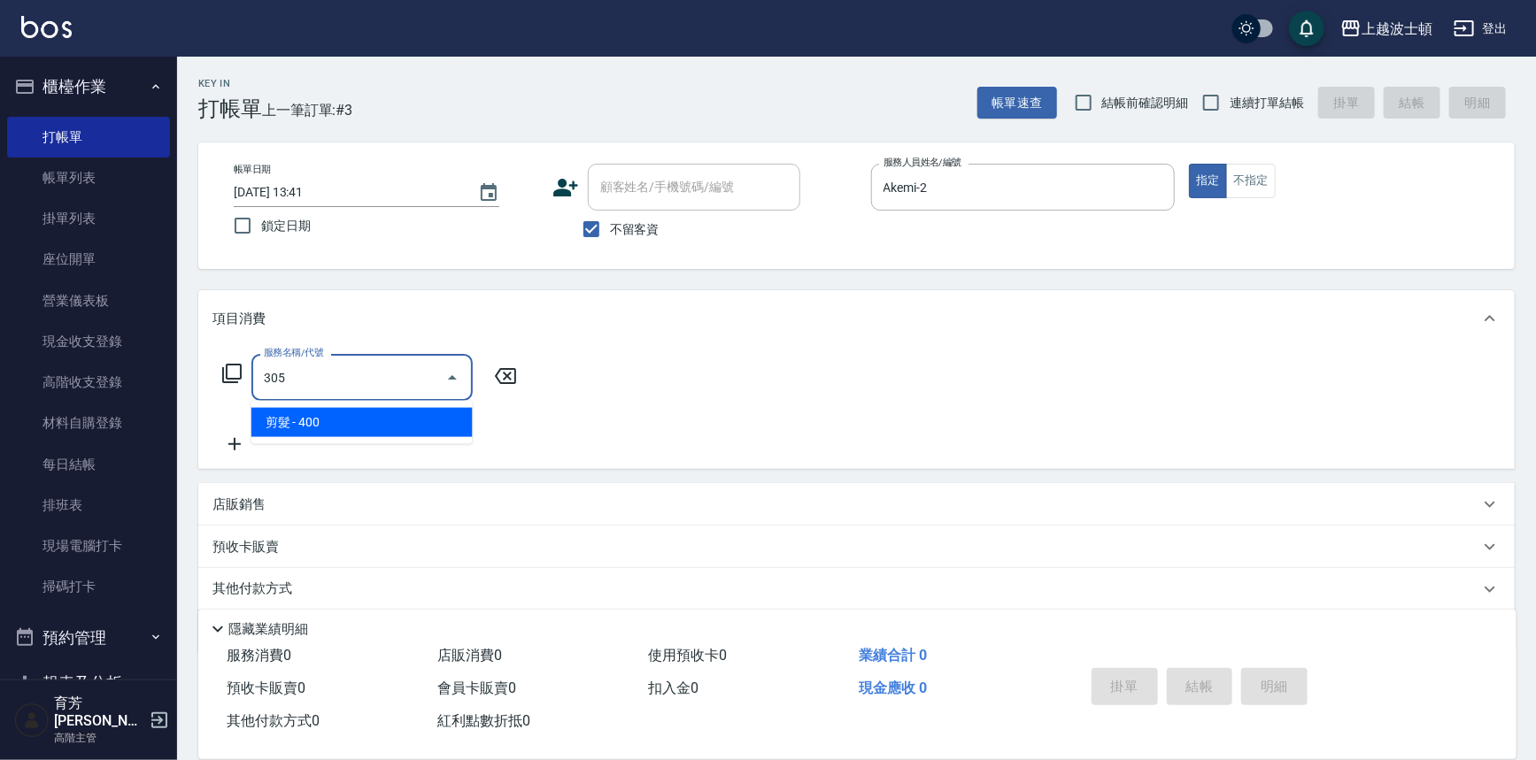
click at [428, 420] on span "剪髮 - 400" at bounding box center [361, 422] width 221 height 29
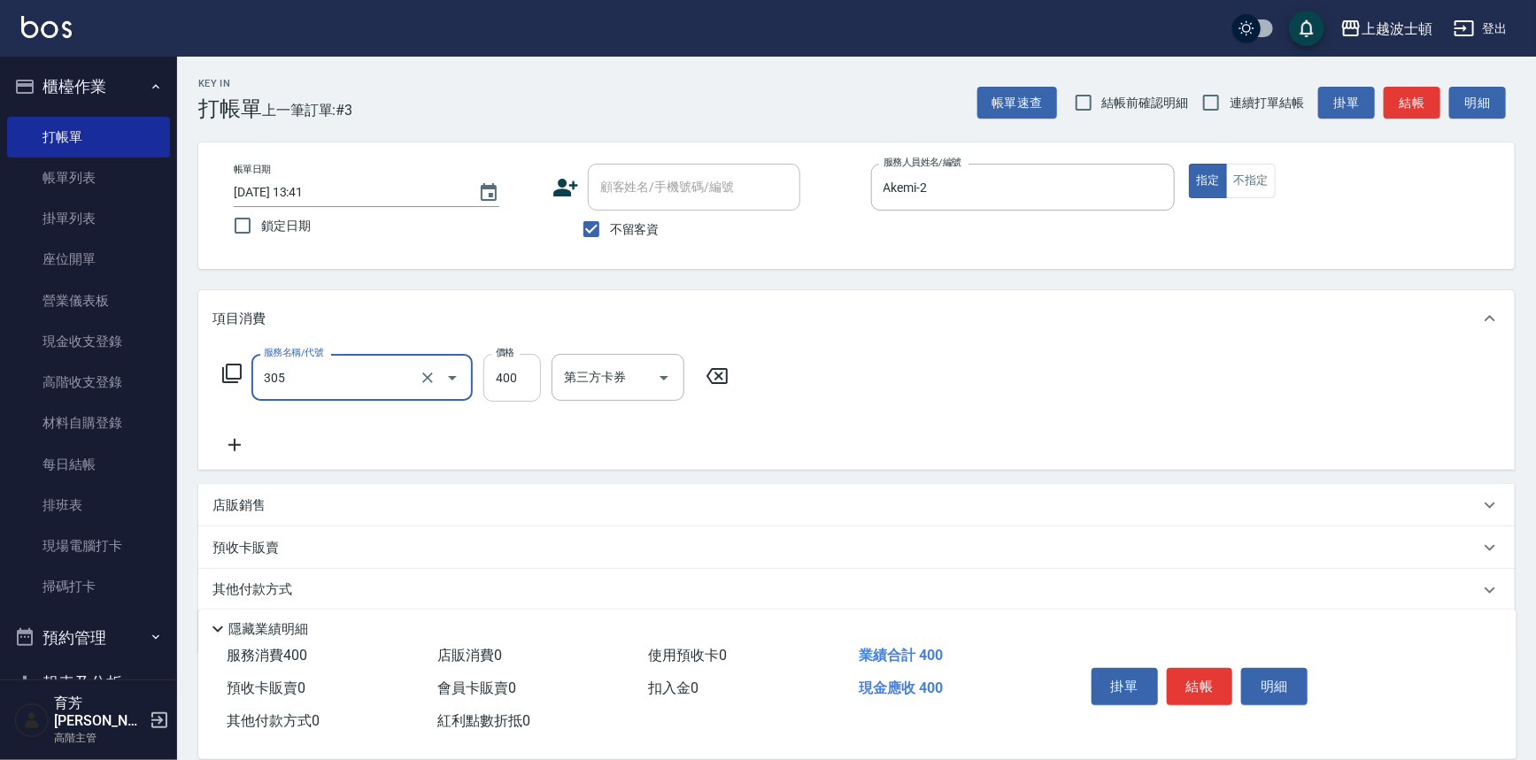
type input "剪髮(305)"
click at [496, 383] on input "400" at bounding box center [512, 378] width 58 height 48
type input "350"
click at [982, 381] on div "服務名稱/代號 剪髮(305) 服務名稱/代號 價格 350 價格 第三方卡券 第三方卡券" at bounding box center [856, 408] width 1316 height 123
click at [1198, 687] on button "結帳" at bounding box center [1200, 686] width 66 height 37
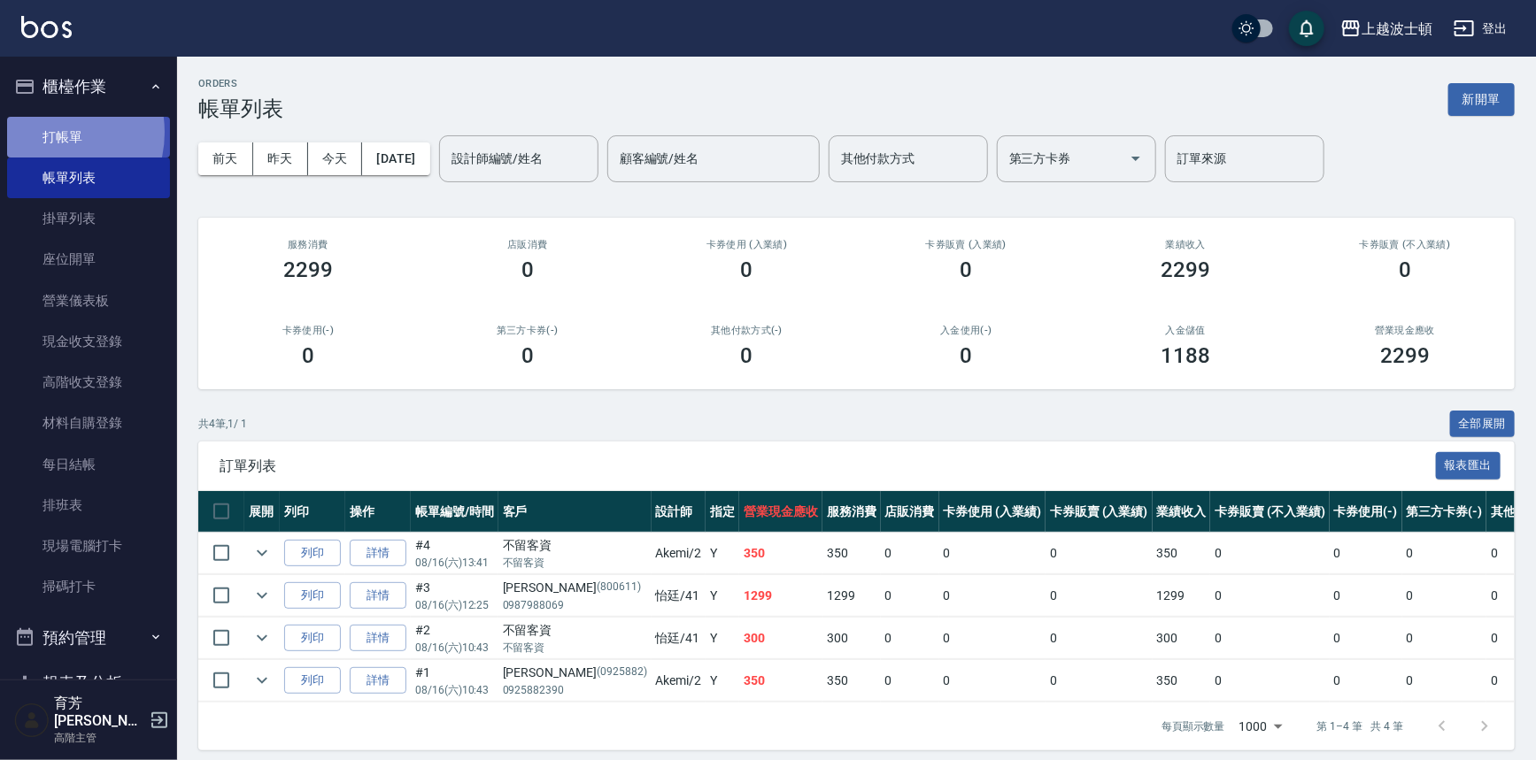
click at [49, 132] on link "打帳單" at bounding box center [88, 137] width 163 height 41
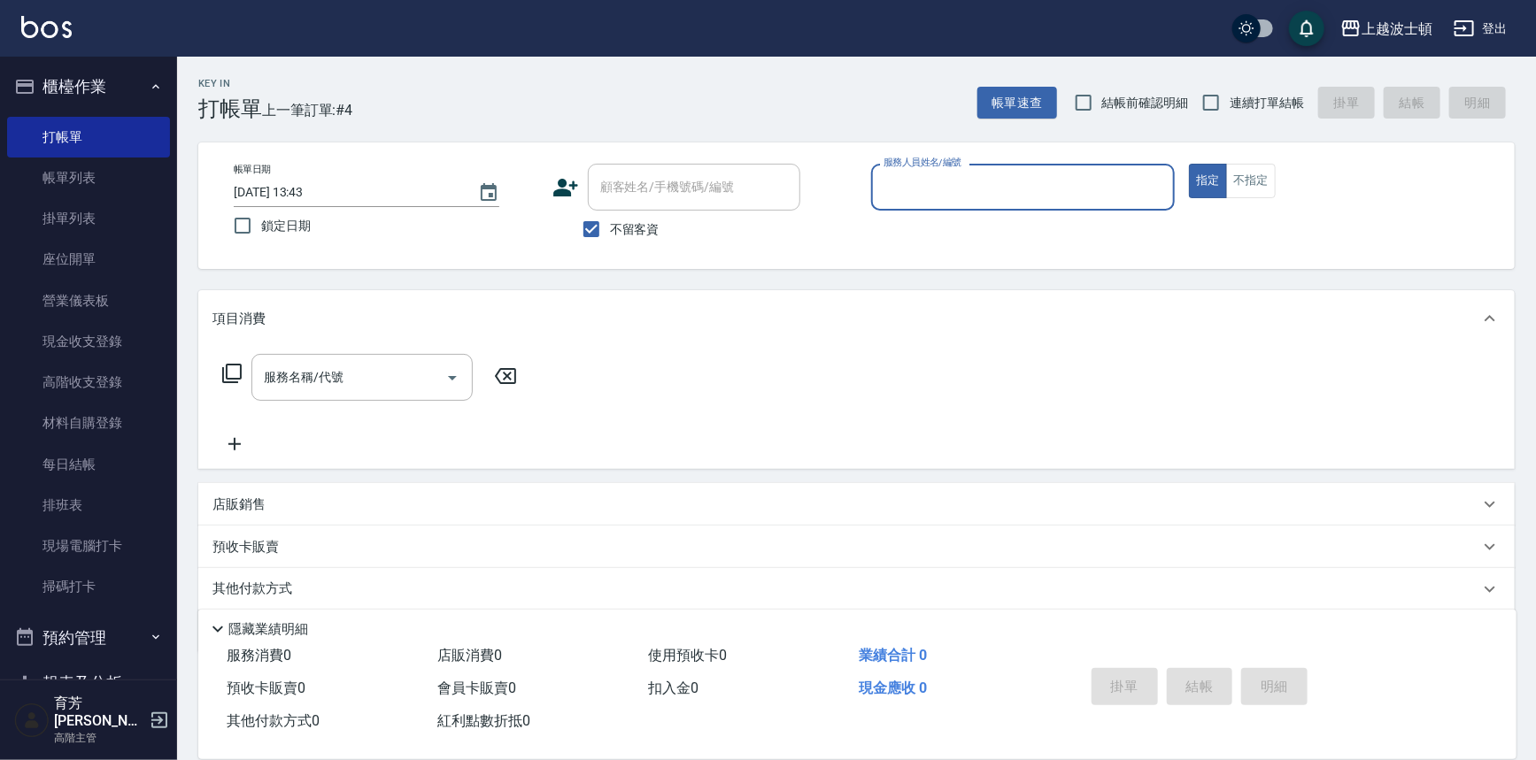
click at [964, 181] on input "服務人員姓名/編號" at bounding box center [1023, 187] width 289 height 31
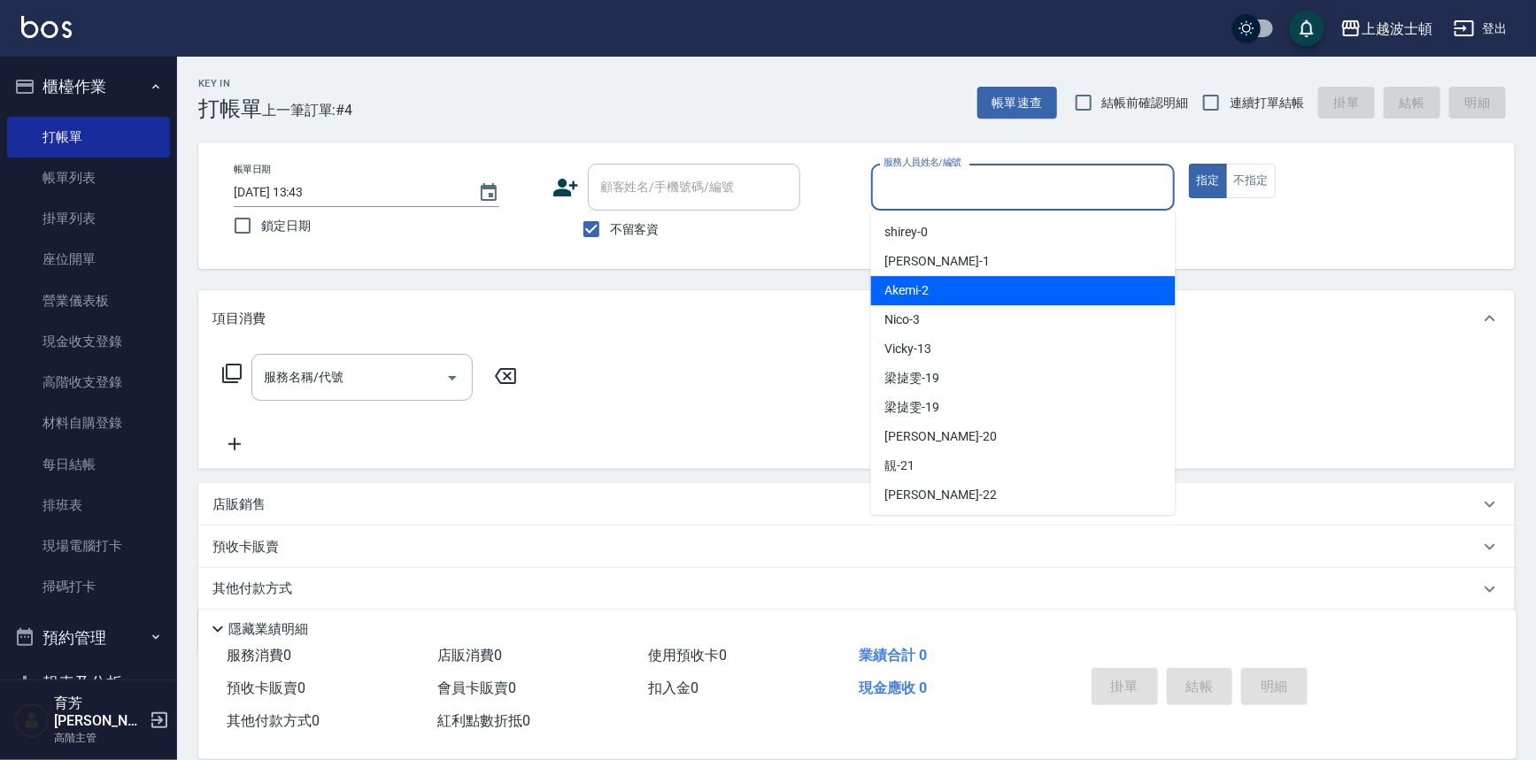
click at [998, 281] on div "Akemi -2" at bounding box center [1023, 290] width 304 height 29
type input "Akemi-2"
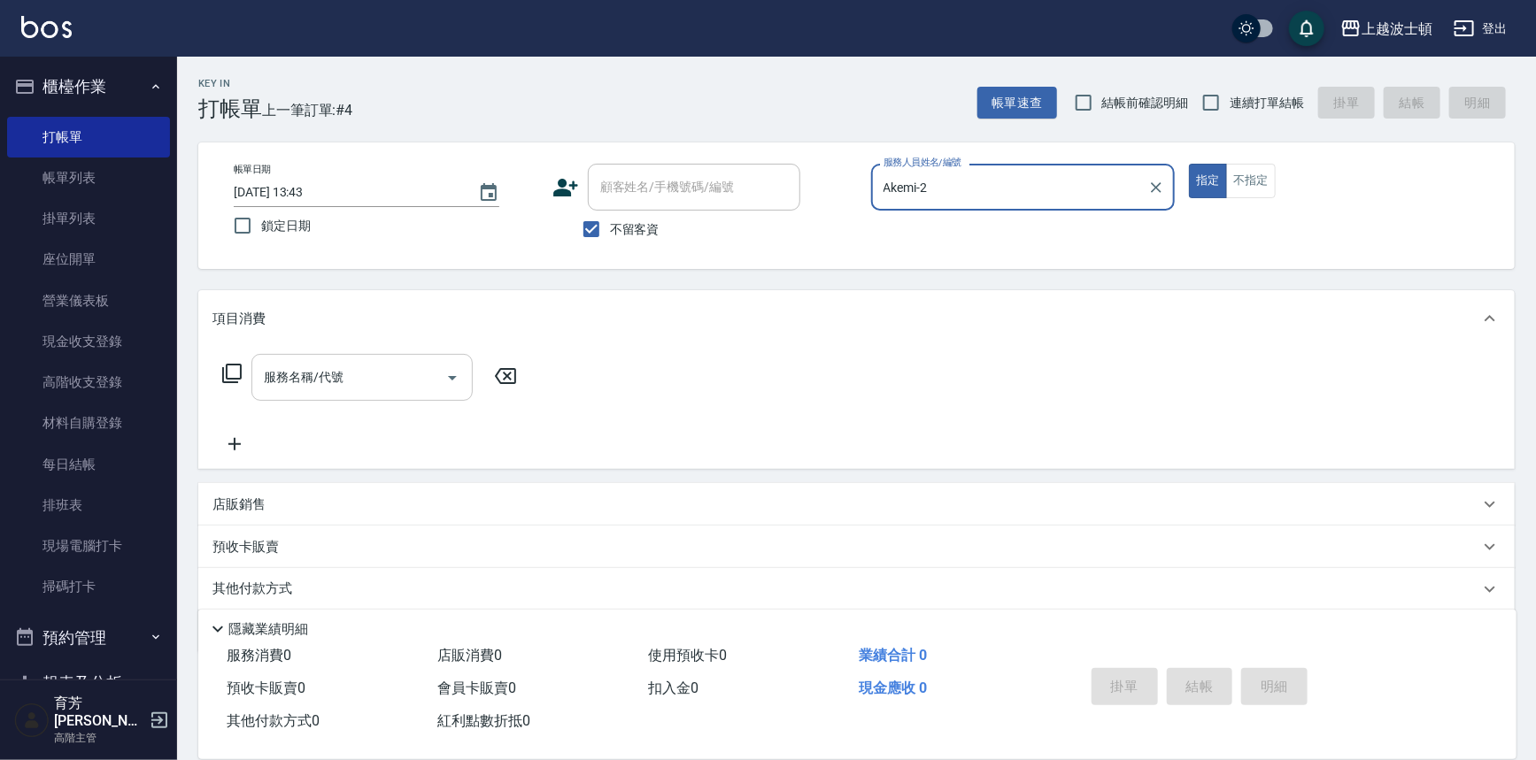
click at [403, 381] on input "服務名稱/代號" at bounding box center [348, 377] width 179 height 31
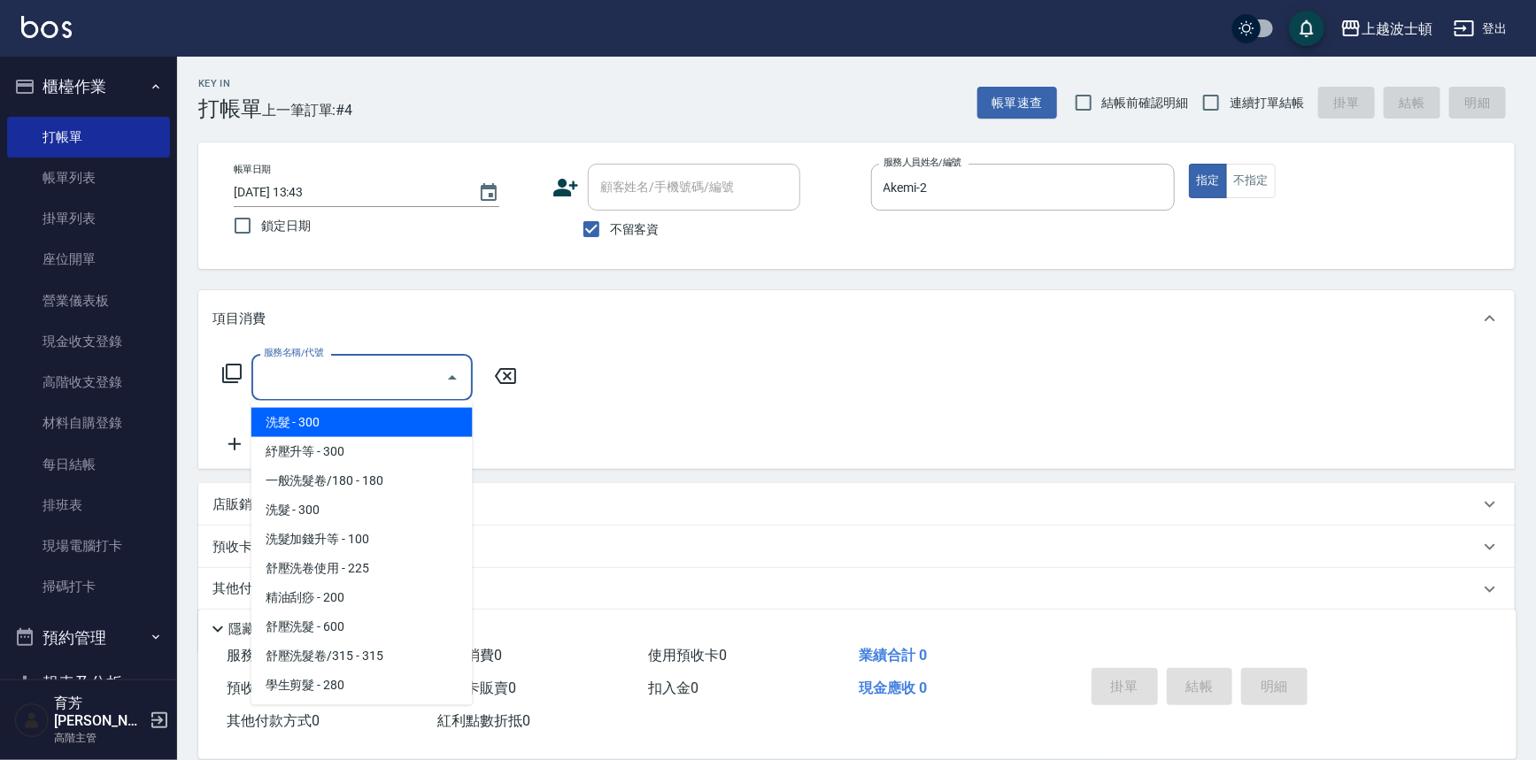
click at [414, 418] on span "洗髮 - 300" at bounding box center [361, 422] width 221 height 29
type input "洗髮(201)"
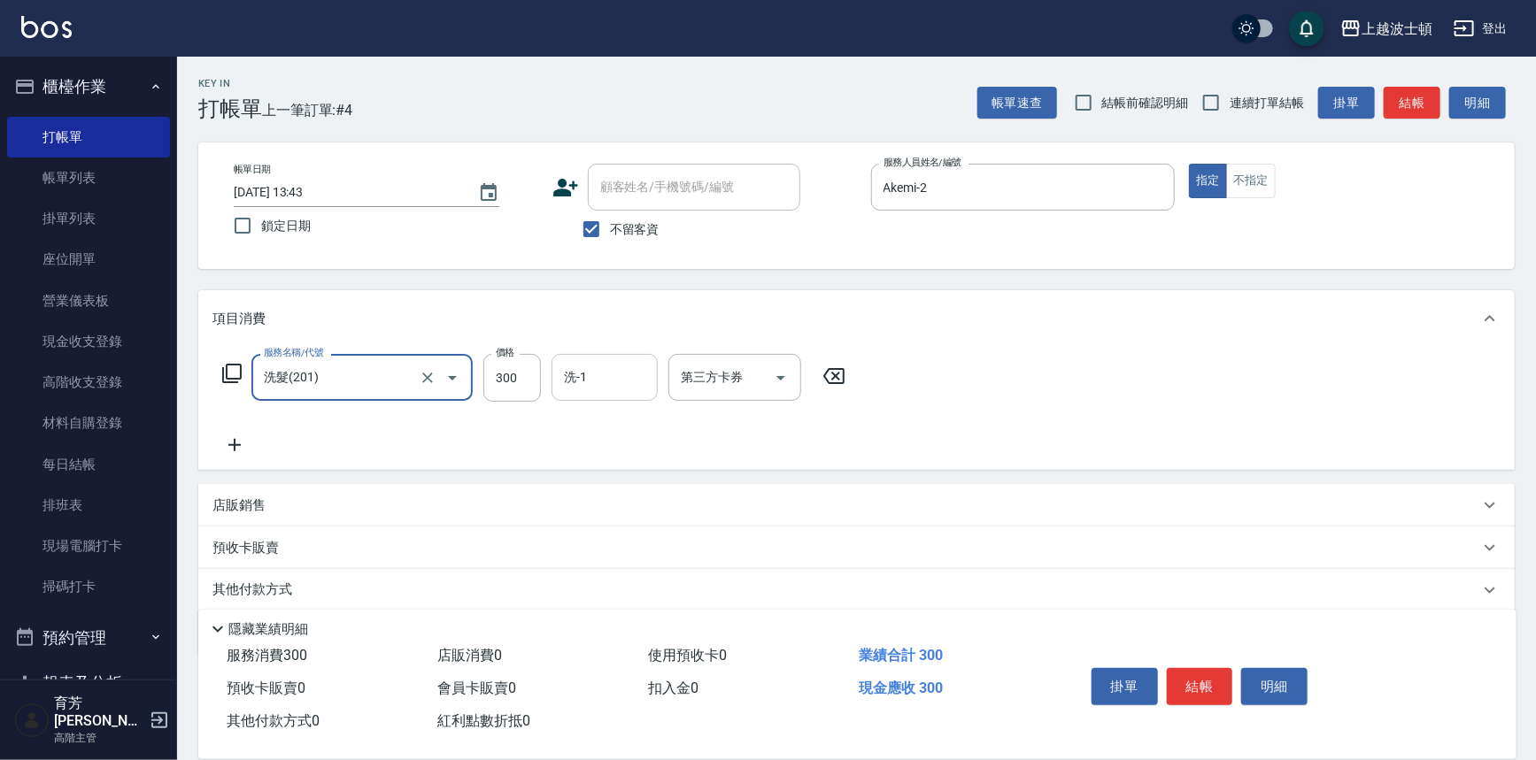
click at [593, 387] on input "洗-1" at bounding box center [604, 377] width 90 height 31
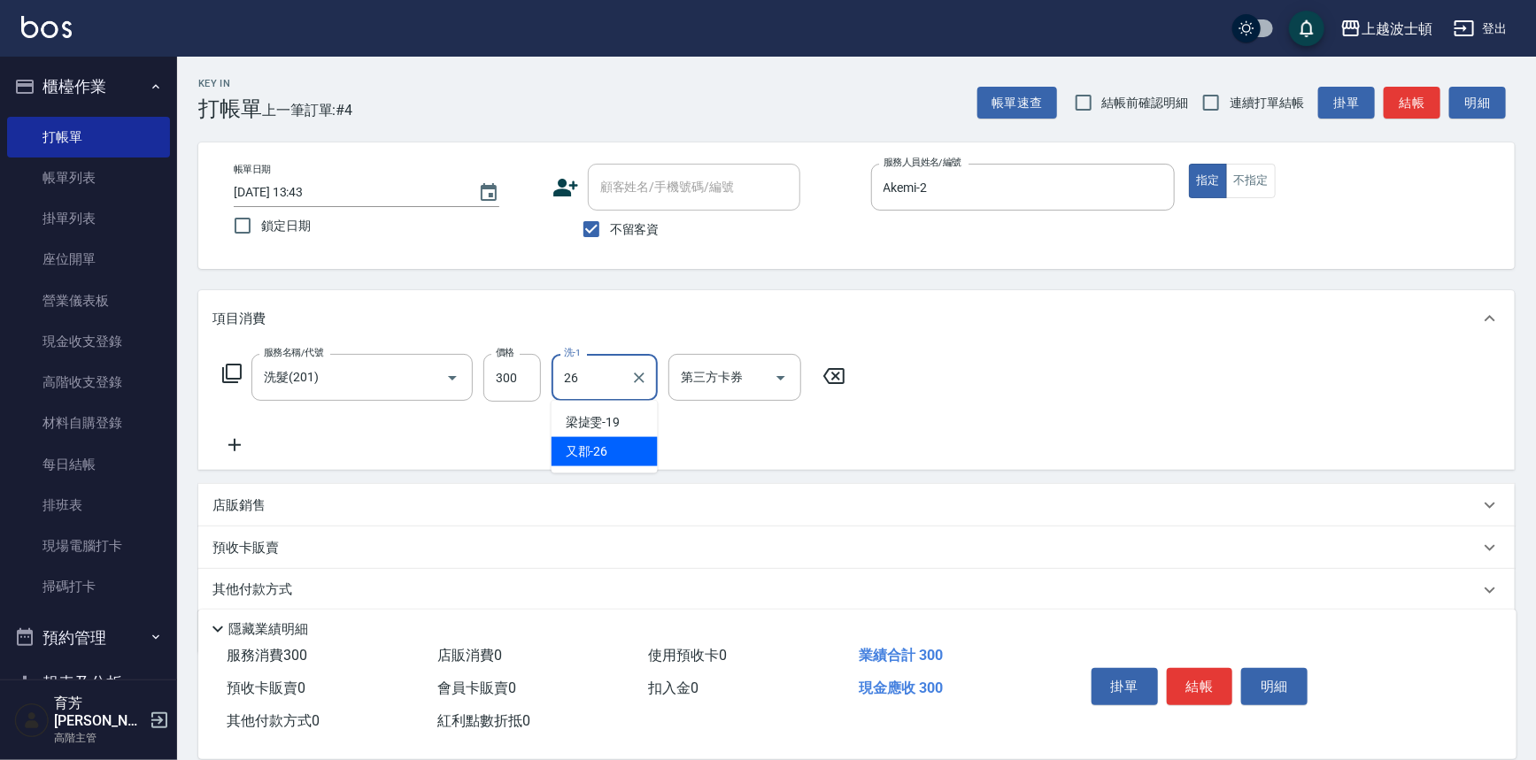
drag, startPoint x: 622, startPoint y: 442, endPoint x: 410, endPoint y: 442, distance: 212.4
click at [622, 442] on div "又郡 -26" at bounding box center [604, 451] width 106 height 29
type input "又郡-26"
click at [222, 443] on icon at bounding box center [234, 445] width 44 height 21
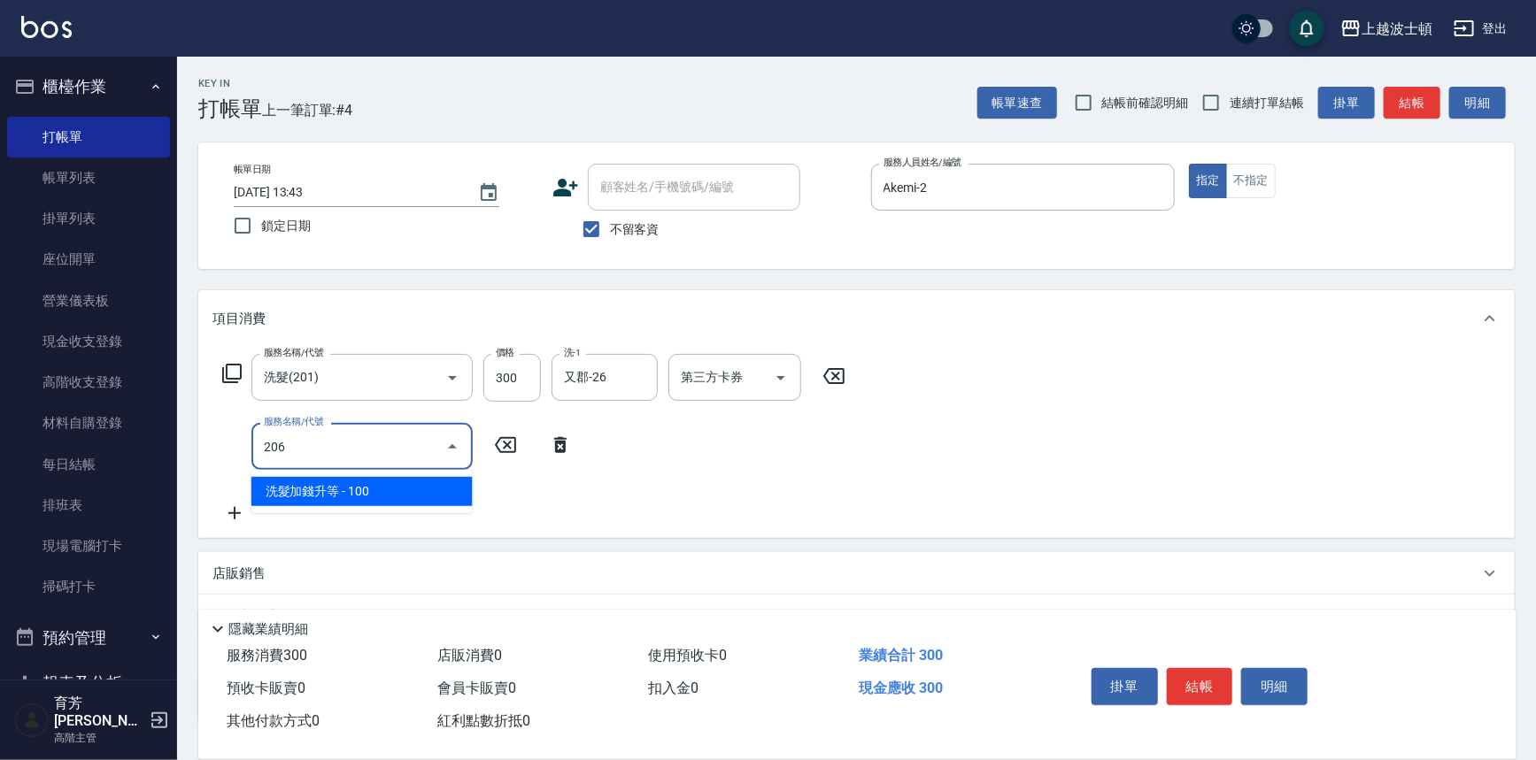
click at [424, 487] on span "洗髮加錢升等 - 100" at bounding box center [361, 491] width 221 height 29
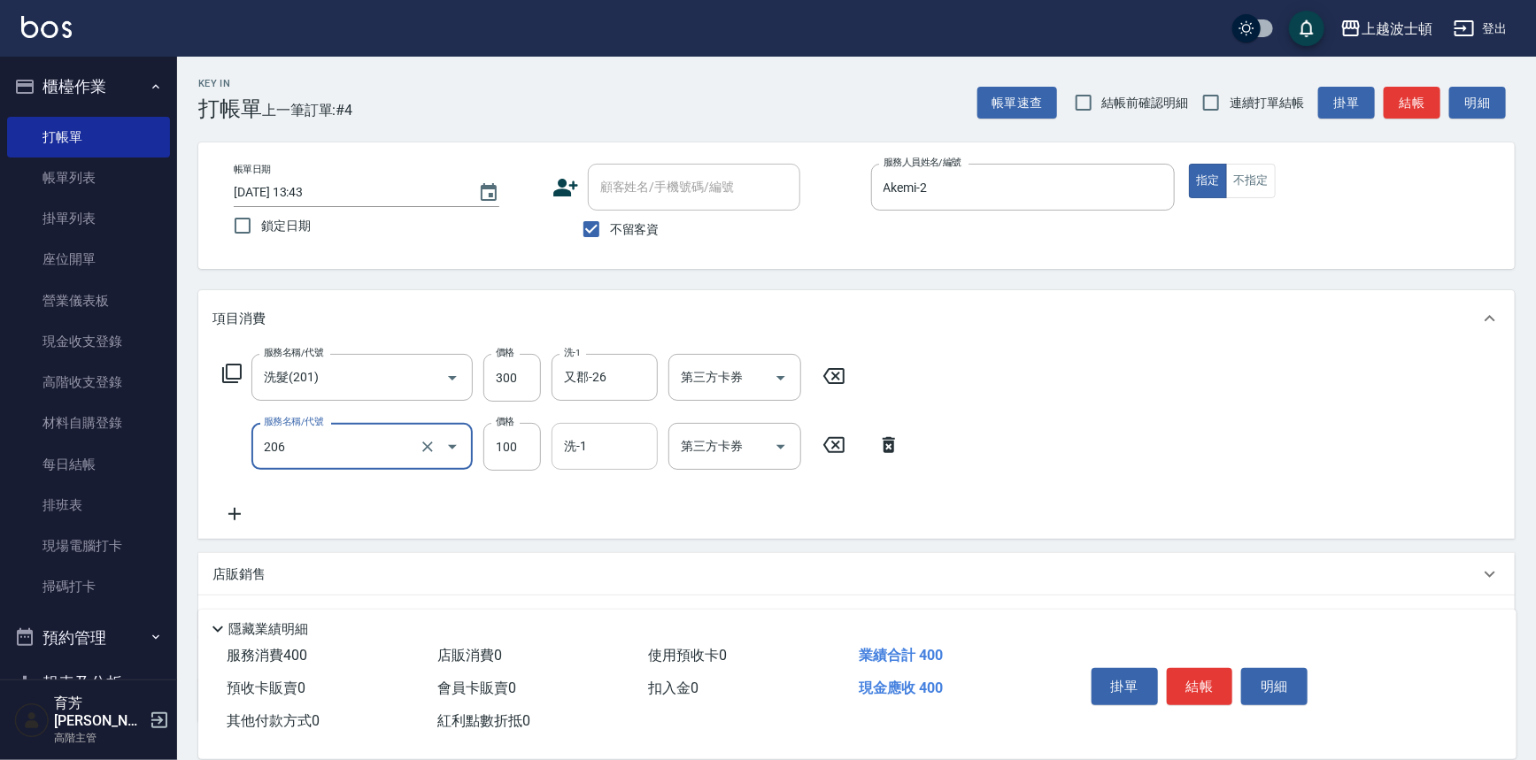
type input "洗髮加錢升等(206)"
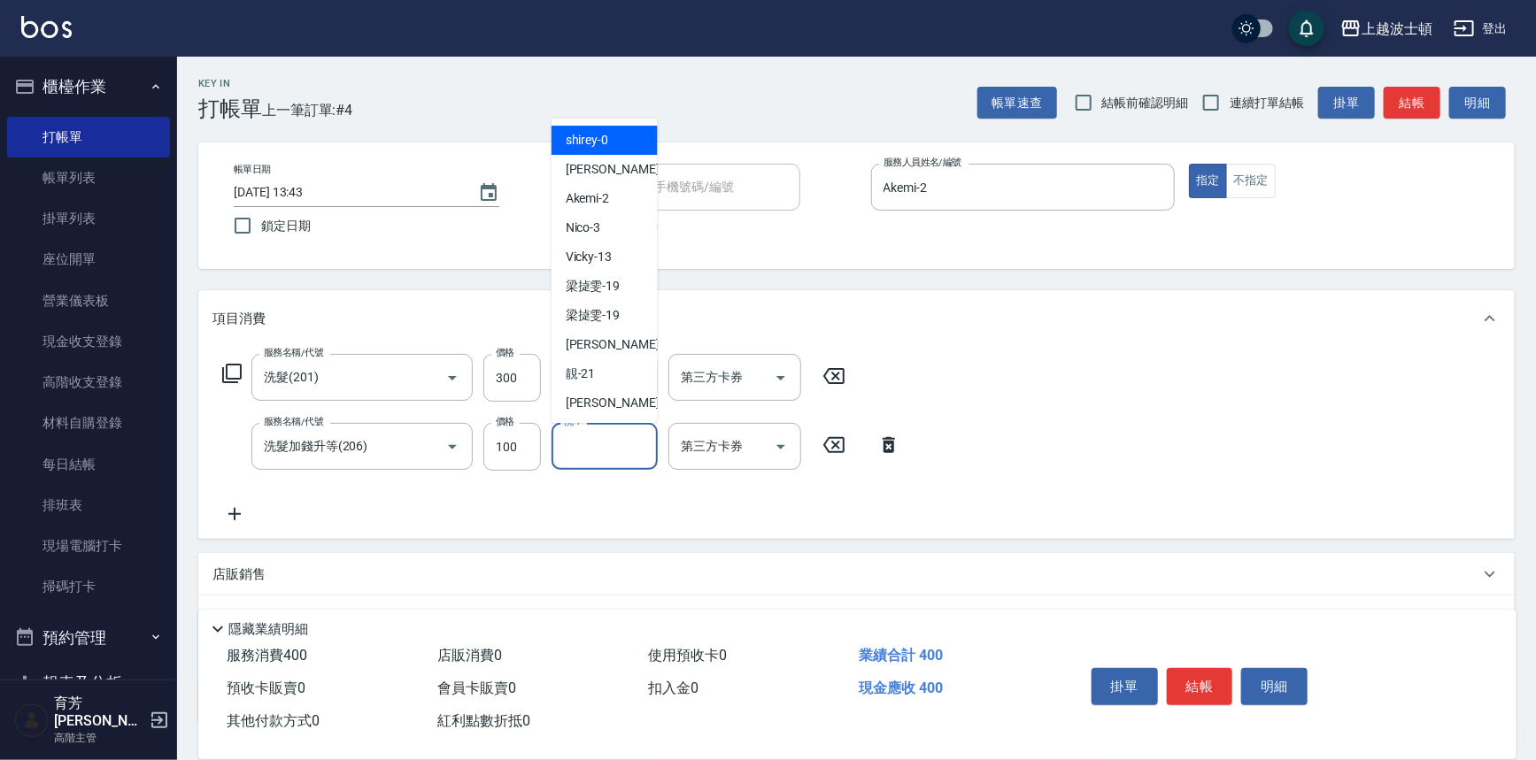
click at [584, 450] on input "洗-1" at bounding box center [604, 446] width 90 height 31
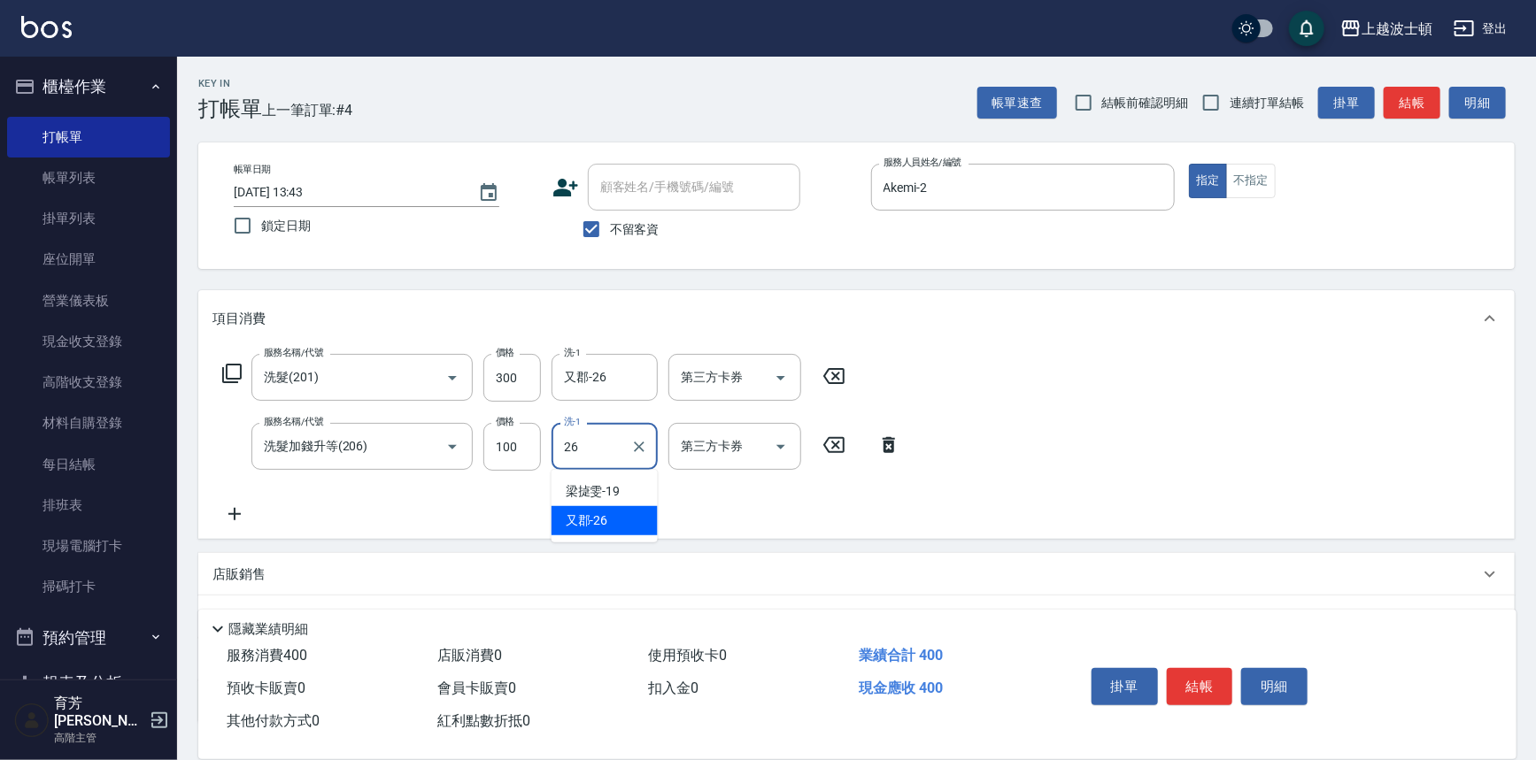
click at [603, 531] on div "又郡 -26" at bounding box center [604, 520] width 106 height 29
type input "又郡-26"
click at [243, 513] on icon at bounding box center [234, 514] width 44 height 21
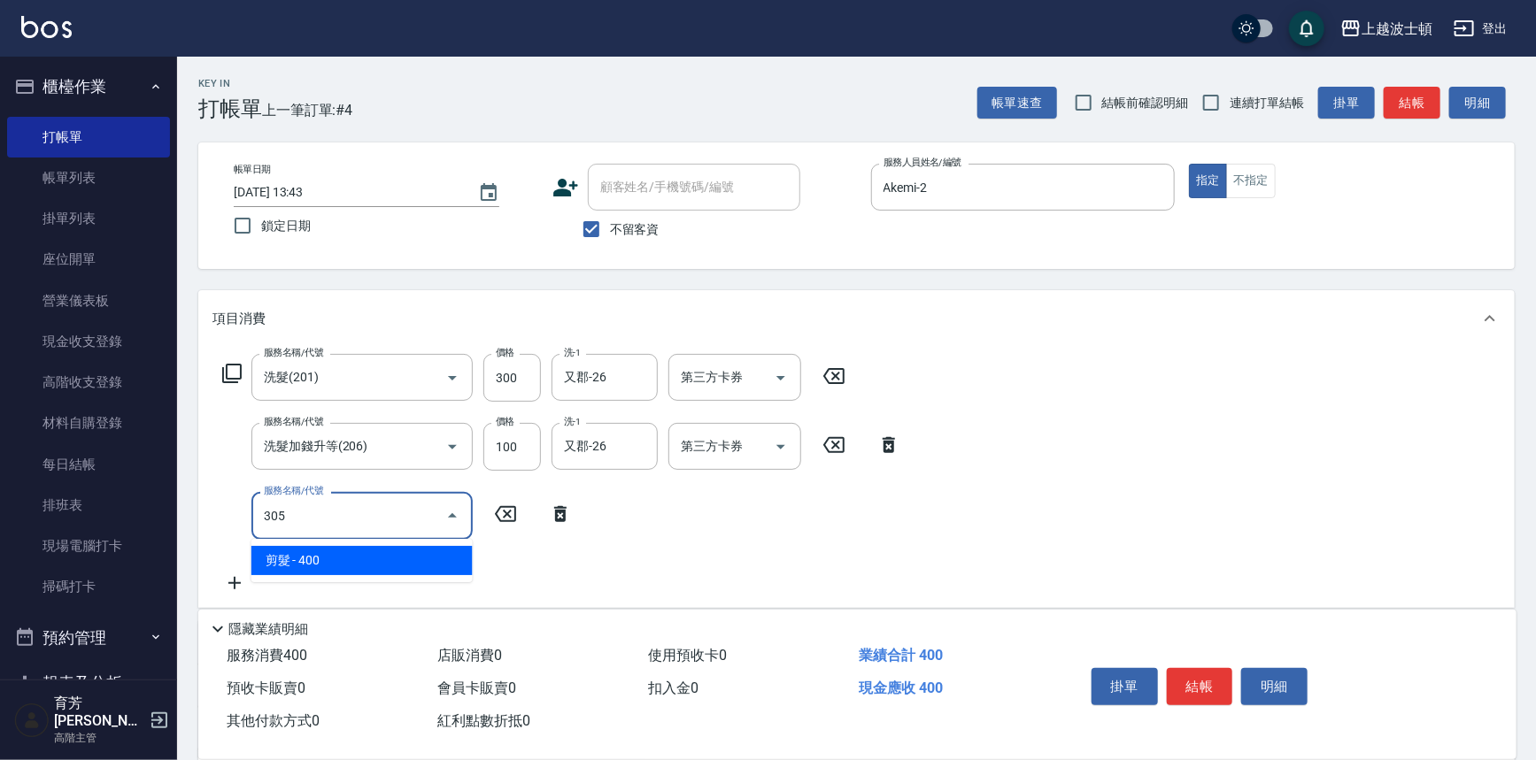
drag, startPoint x: 365, startPoint y: 557, endPoint x: 476, endPoint y: 538, distance: 113.1
click at [366, 558] on span "剪髮 - 400" at bounding box center [361, 560] width 221 height 29
type input "剪髮(305)"
click at [506, 517] on input "400" at bounding box center [512, 516] width 58 height 48
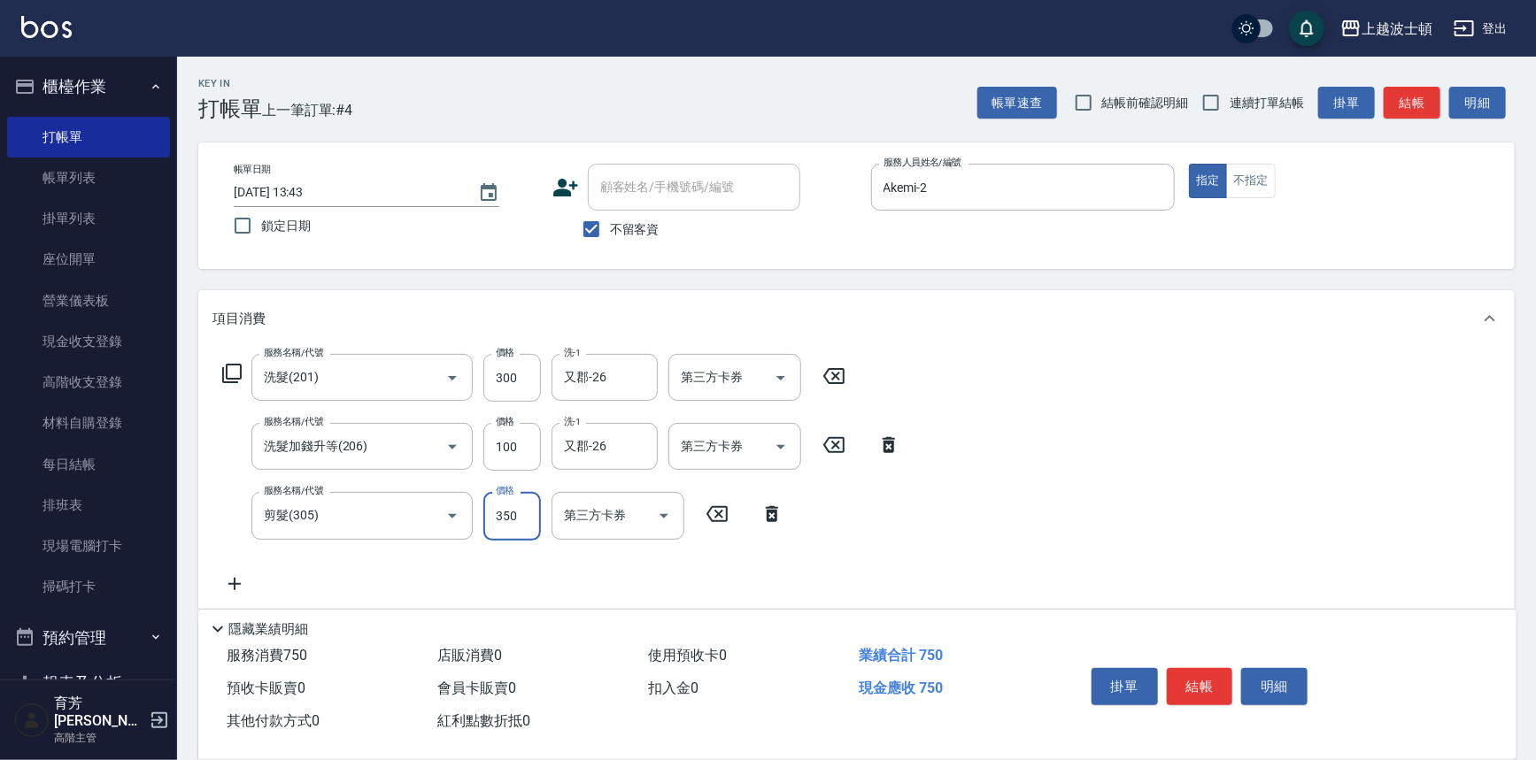
type input "350"
click at [1230, 490] on div "服務名稱/代號 洗髮(201) 服務名稱/代號 價格 300 價格 洗-1 又郡-26 洗-1 第三方卡券 第三方卡券 服務名稱/代號 洗髮加錢升等(206)…" at bounding box center [856, 477] width 1316 height 261
click at [1204, 674] on button "結帳" at bounding box center [1200, 686] width 66 height 37
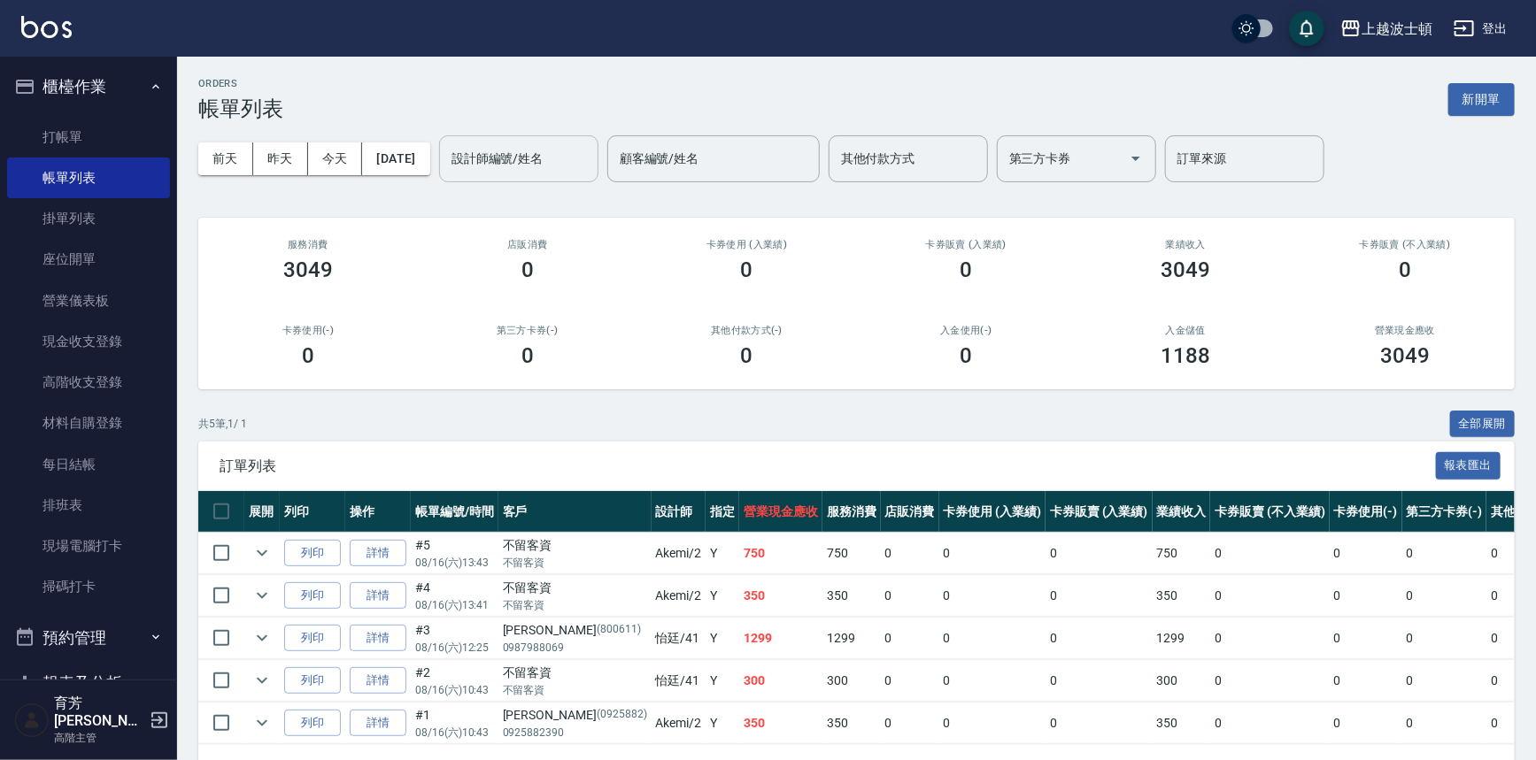
click at [543, 158] on input "設計師編號/姓名" at bounding box center [518, 158] width 143 height 31
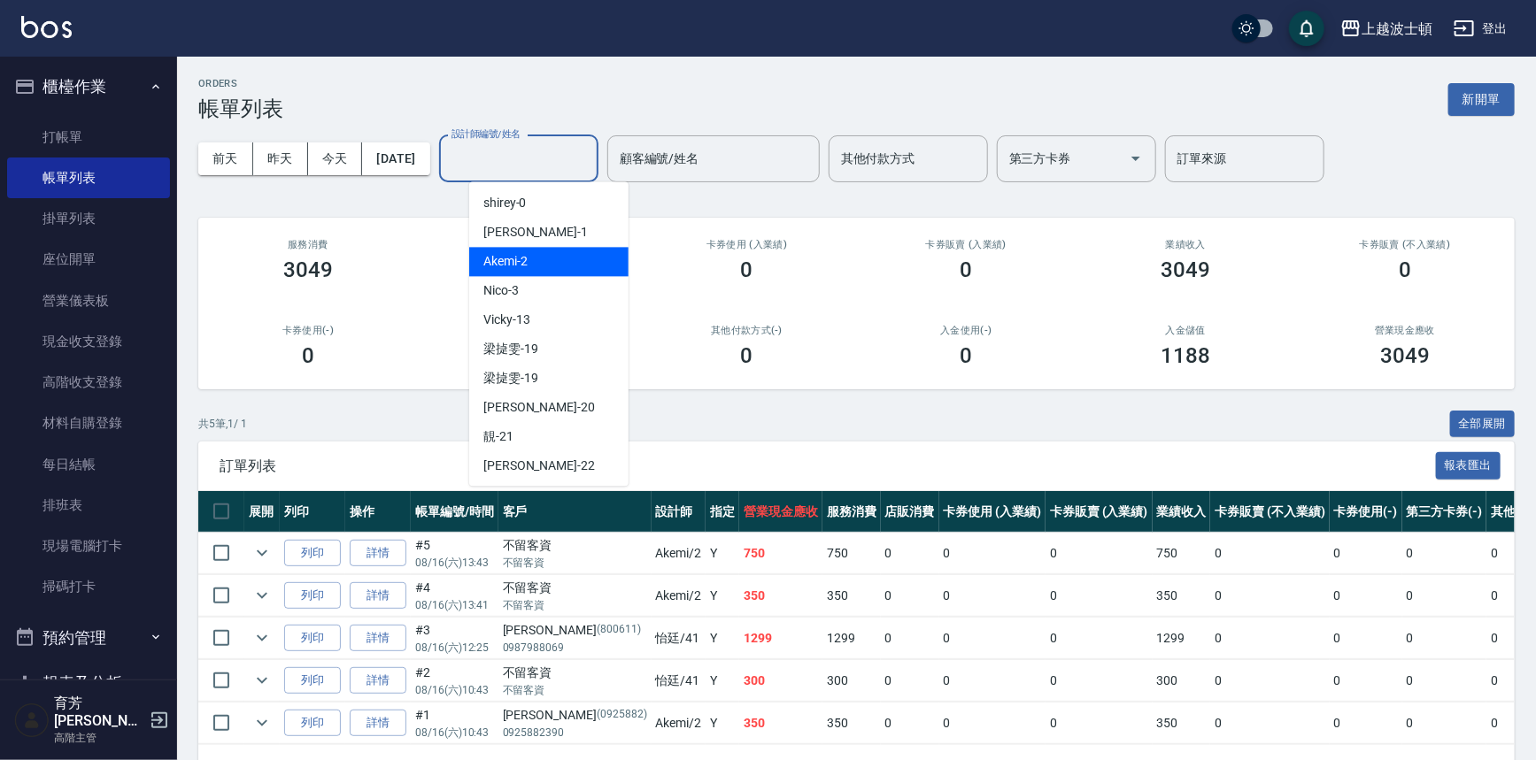
click at [575, 260] on div "Akemi -2" at bounding box center [548, 261] width 159 height 29
type input "Akemi-2"
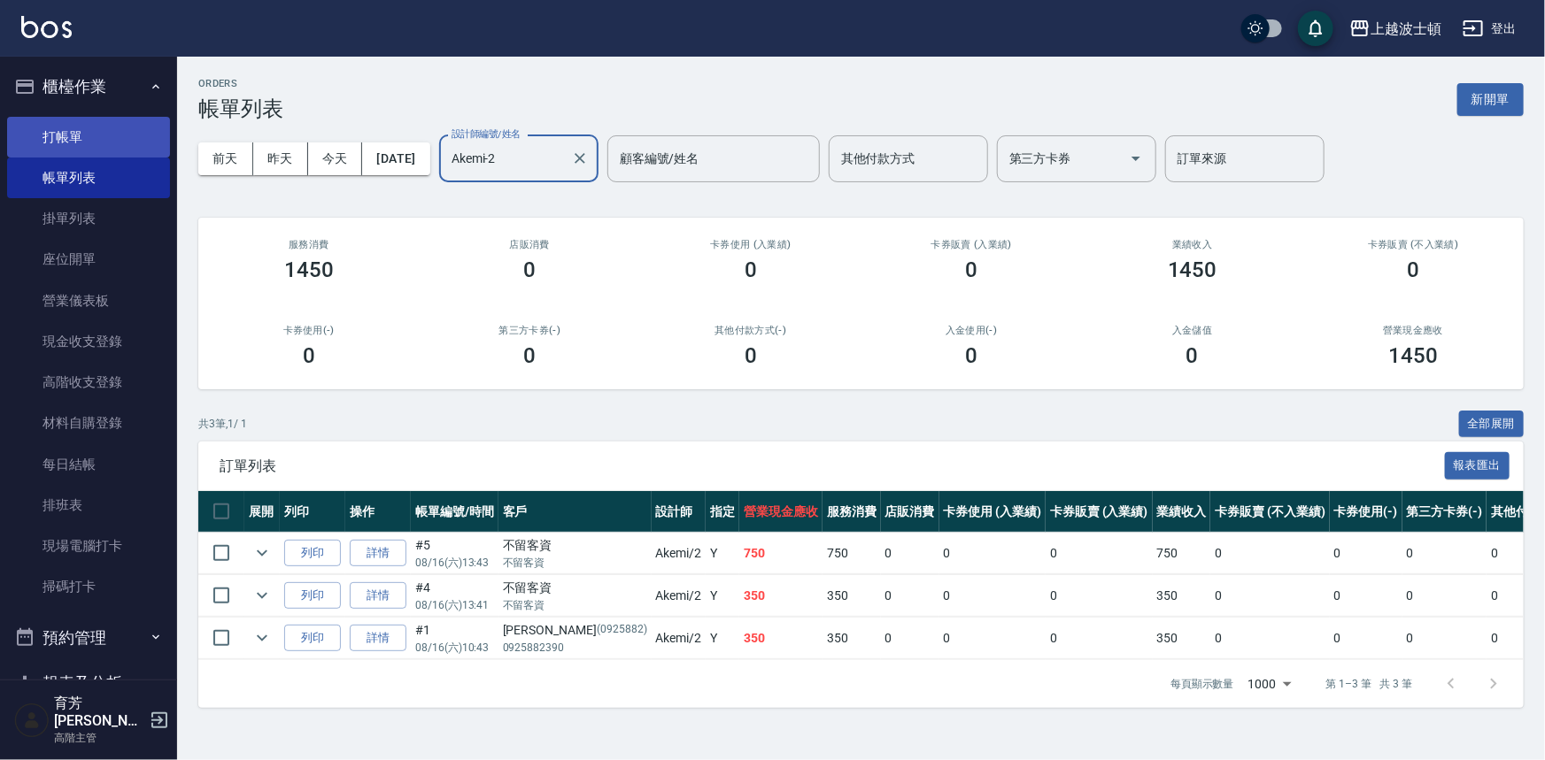
click at [65, 135] on link "打帳單" at bounding box center [88, 137] width 163 height 41
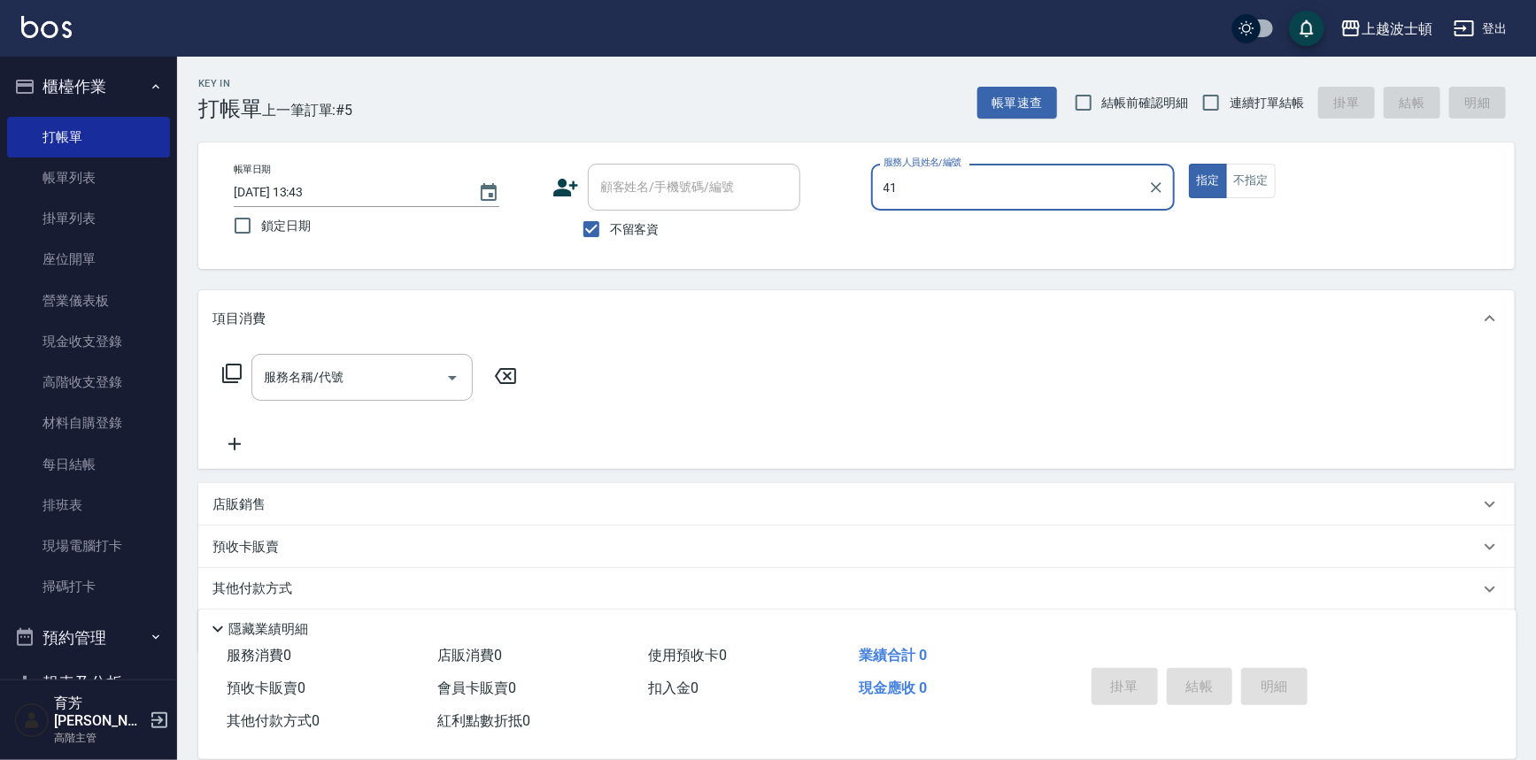
type input "怡廷-41"
type button "true"
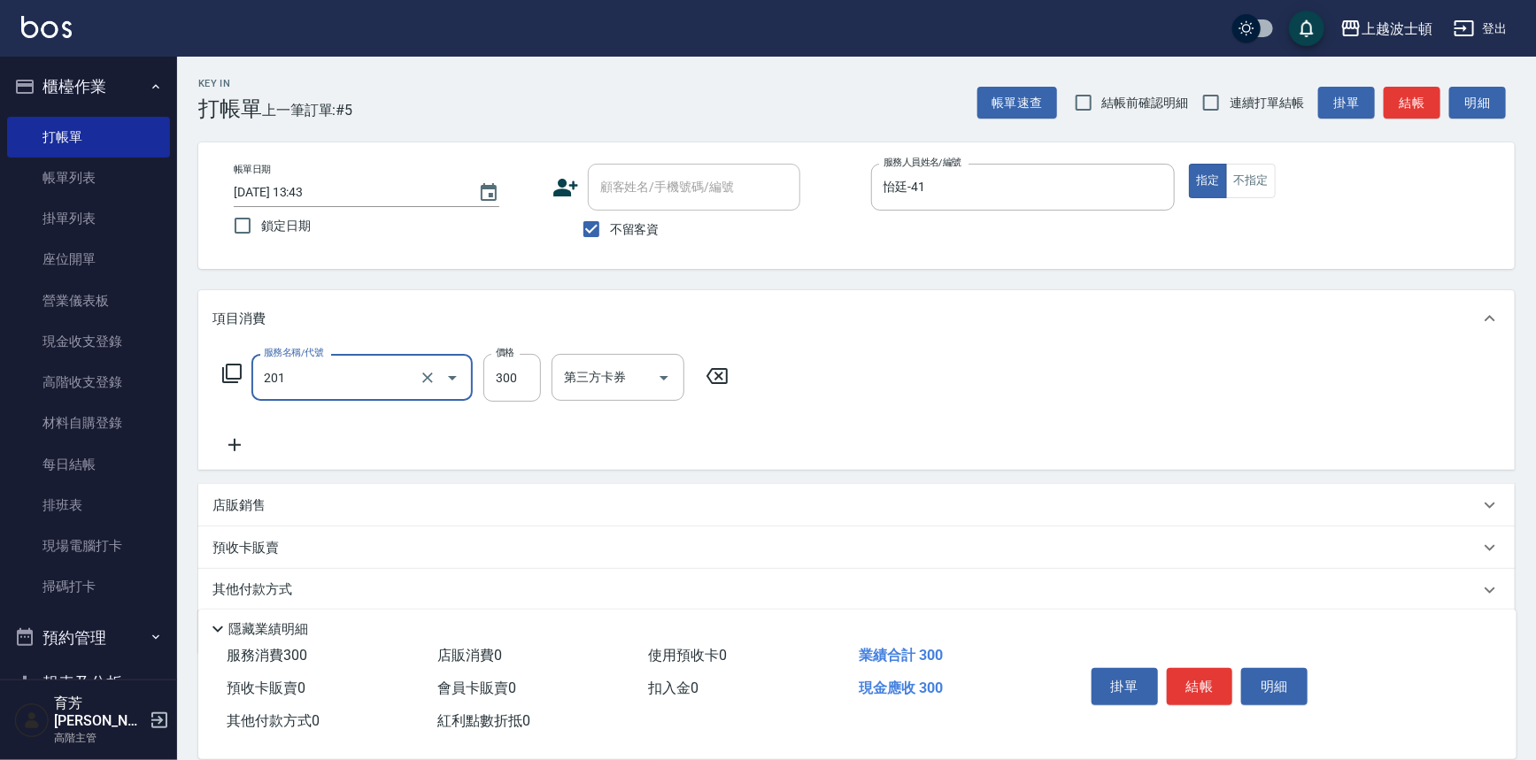
type input "洗髮(201)"
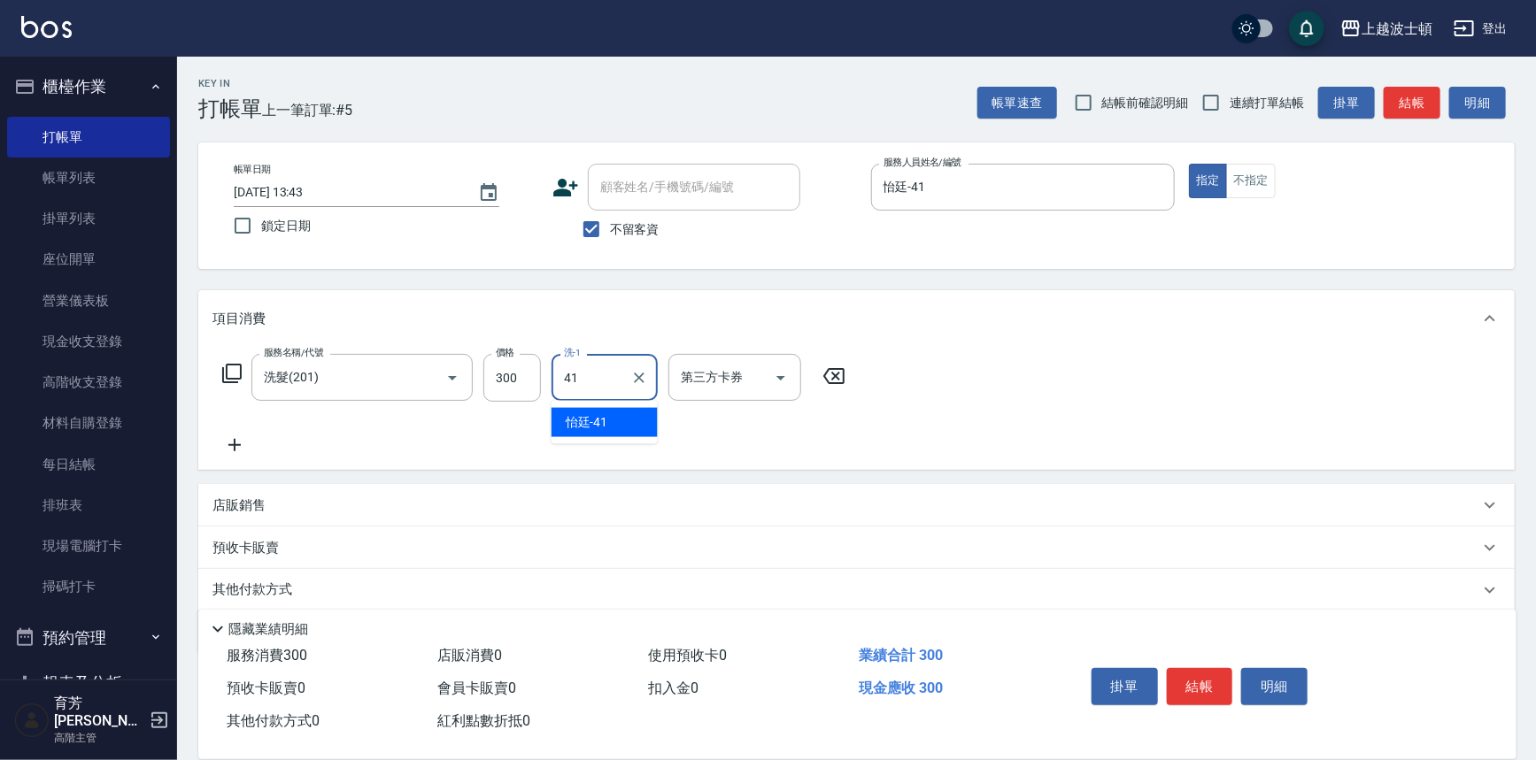
type input "怡廷-41"
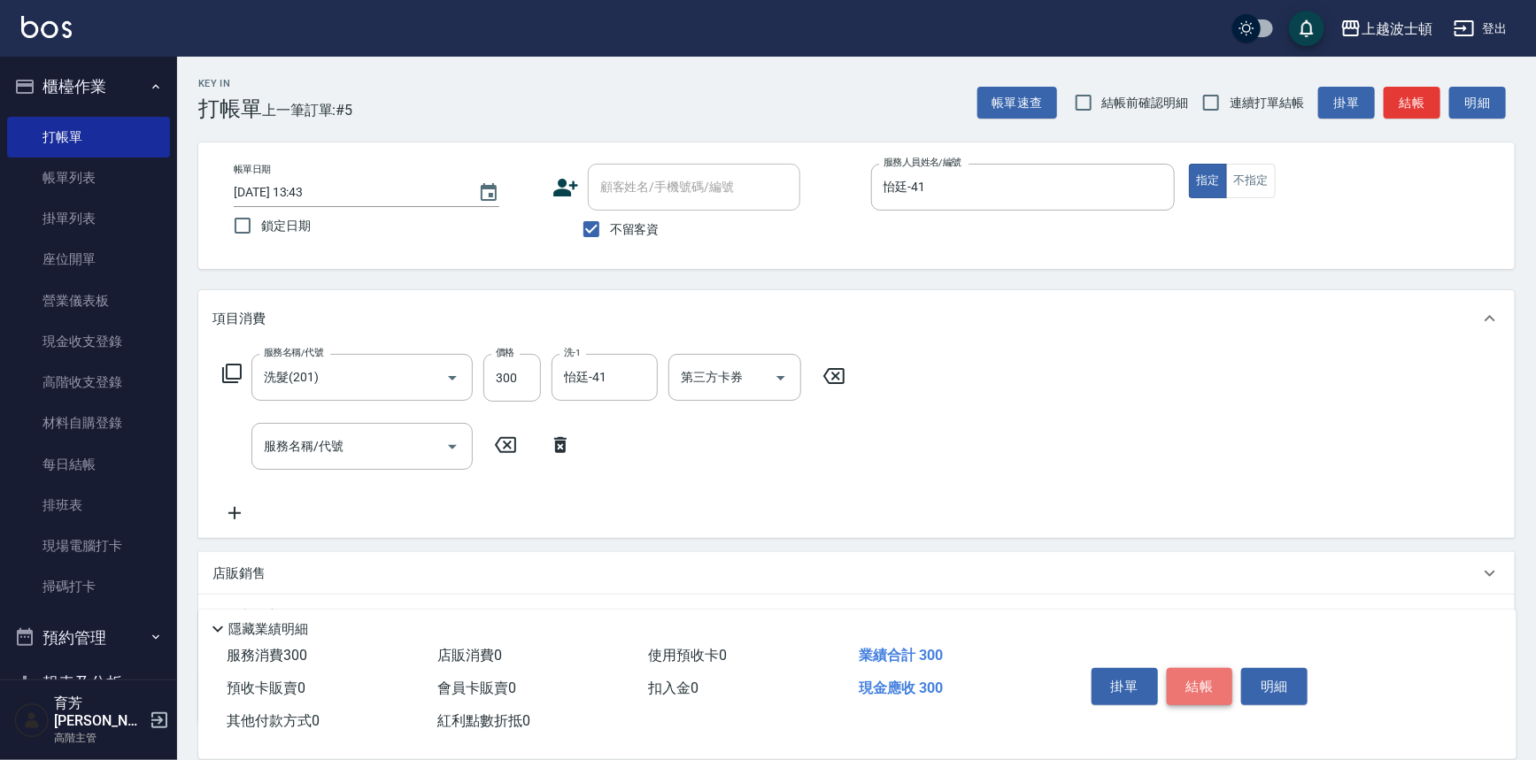
click at [1203, 668] on button "結帳" at bounding box center [1200, 686] width 66 height 37
